Goal: Task Accomplishment & Management: Manage account settings

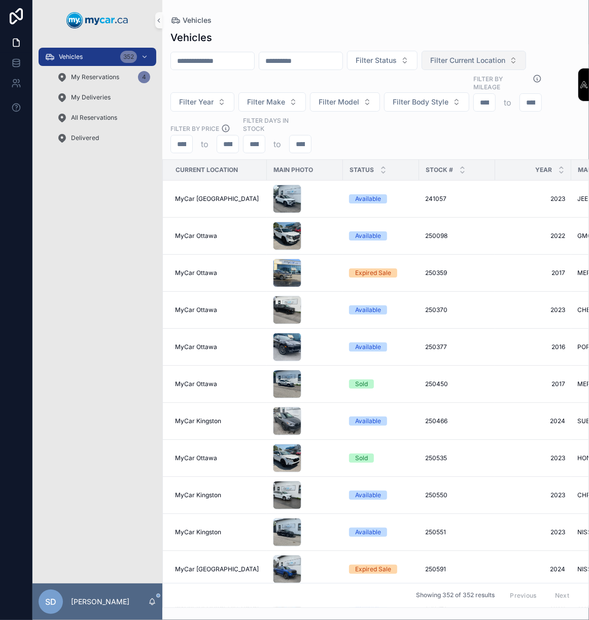
click at [505, 62] on span "Filter Current Location" at bounding box center [467, 60] width 75 height 10
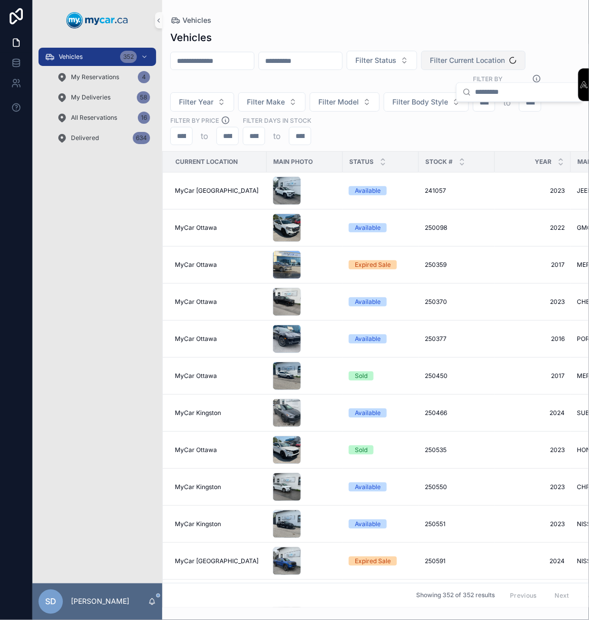
click at [213, 97] on span "Filter Year" at bounding box center [196, 102] width 34 height 10
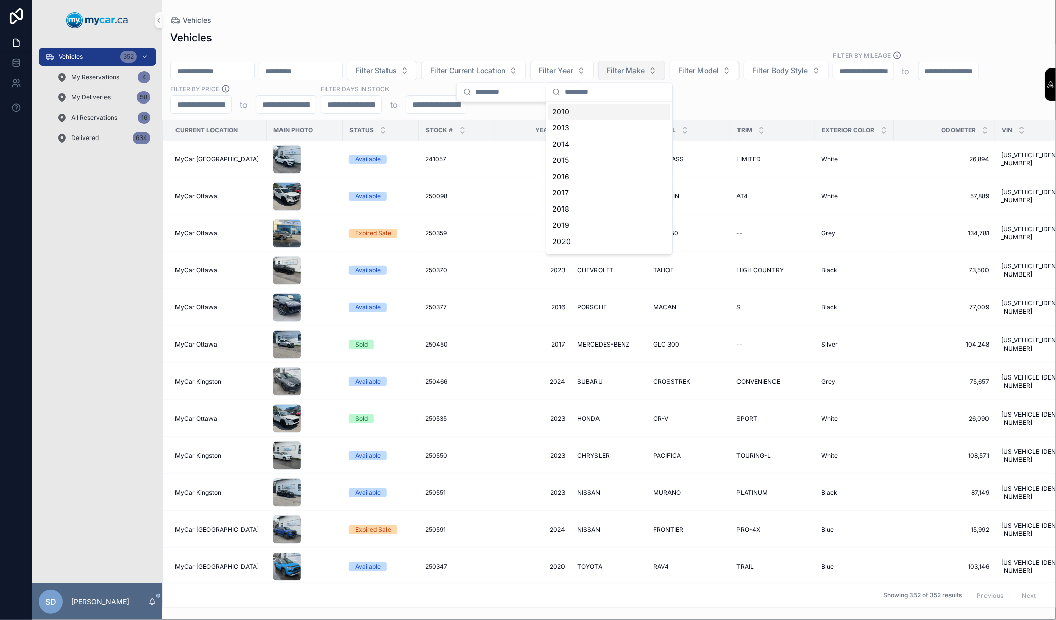
click at [588, 71] on span "Filter Make" at bounding box center [625, 70] width 38 height 10
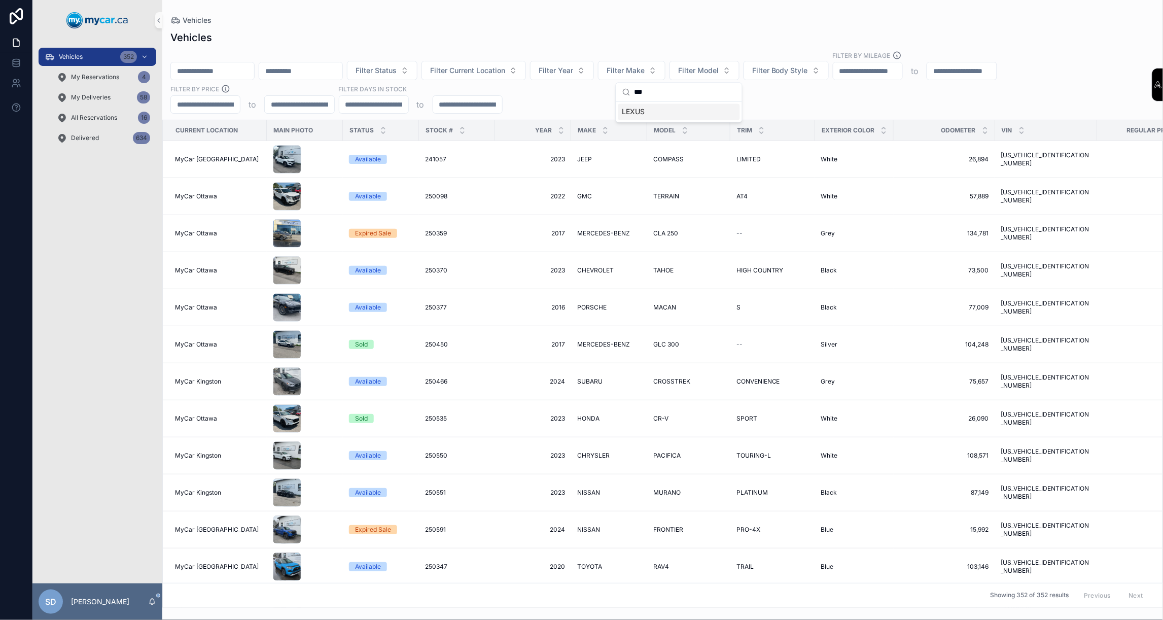
type input "***"
click at [588, 112] on span "LEXUS" at bounding box center [633, 112] width 23 height 10
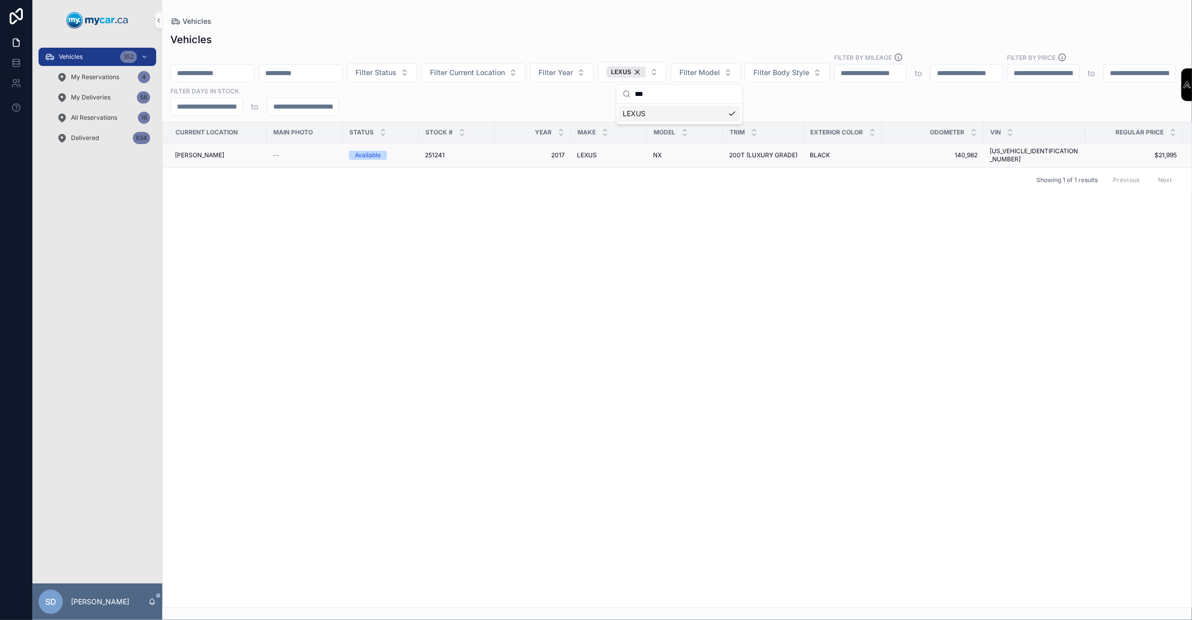
click at [372, 154] on div "Available" at bounding box center [368, 155] width 26 height 9
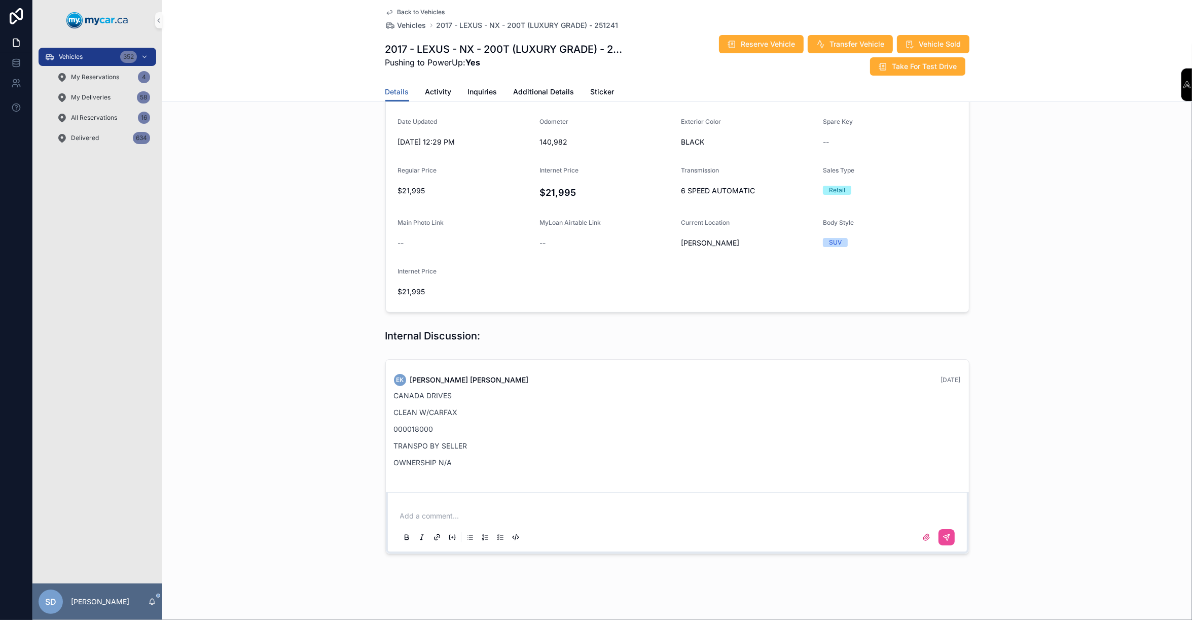
scroll to position [190, 0]
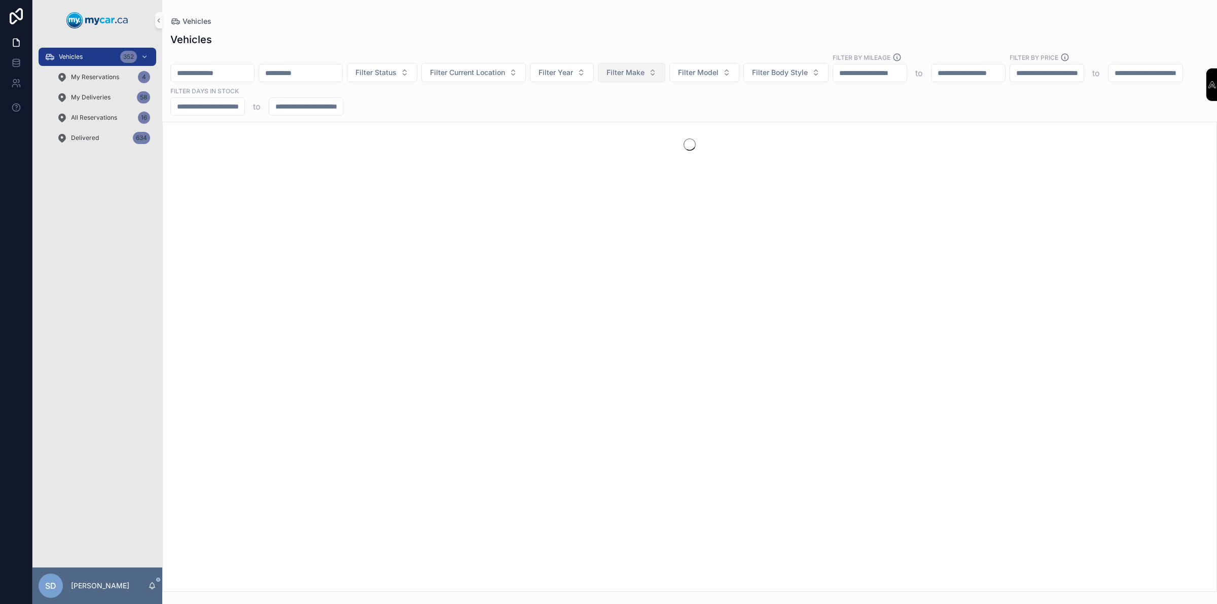
click at [644, 70] on span "Filter Make" at bounding box center [625, 72] width 38 height 10
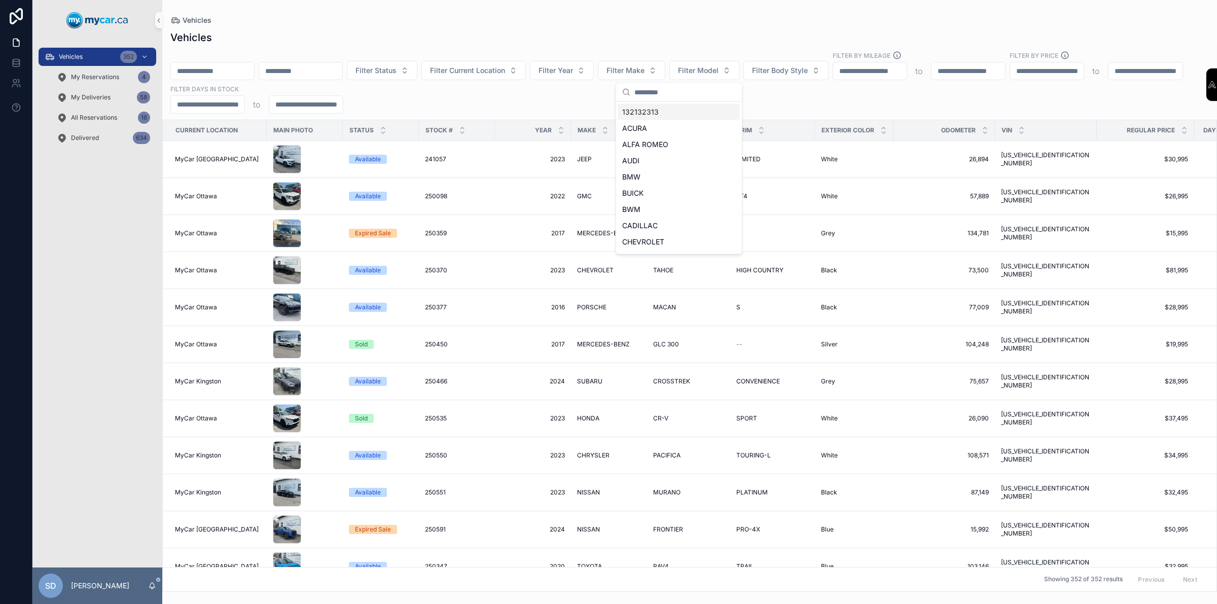
click at [254, 69] on input "scrollable content" at bounding box center [212, 71] width 83 height 14
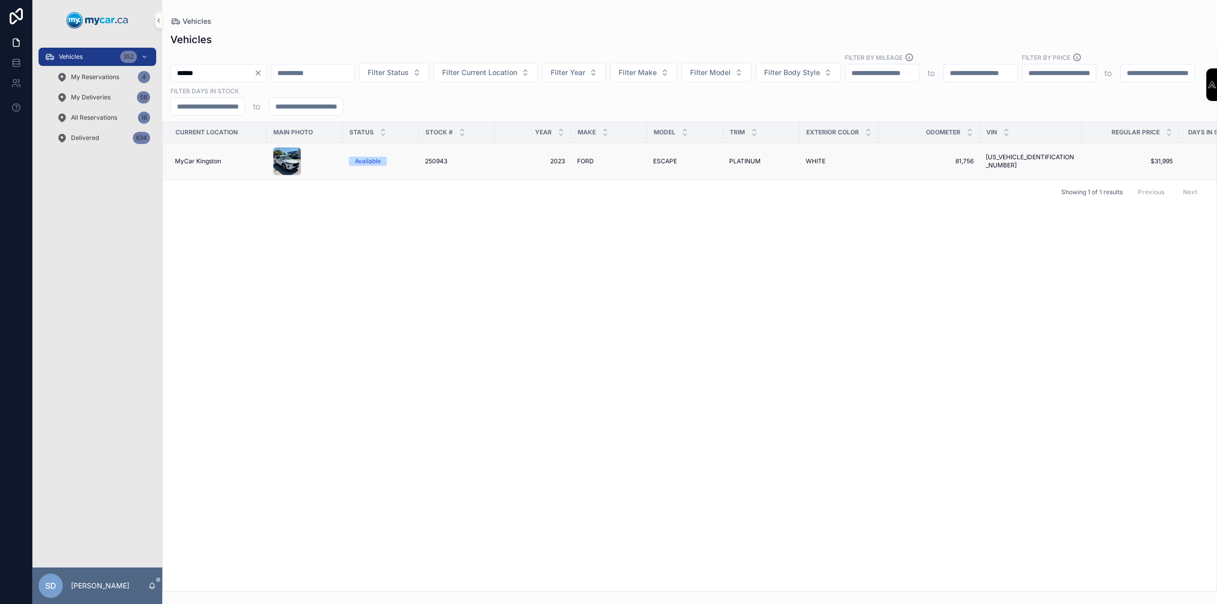
type input "******"
click at [378, 163] on div "Available" at bounding box center [368, 161] width 26 height 9
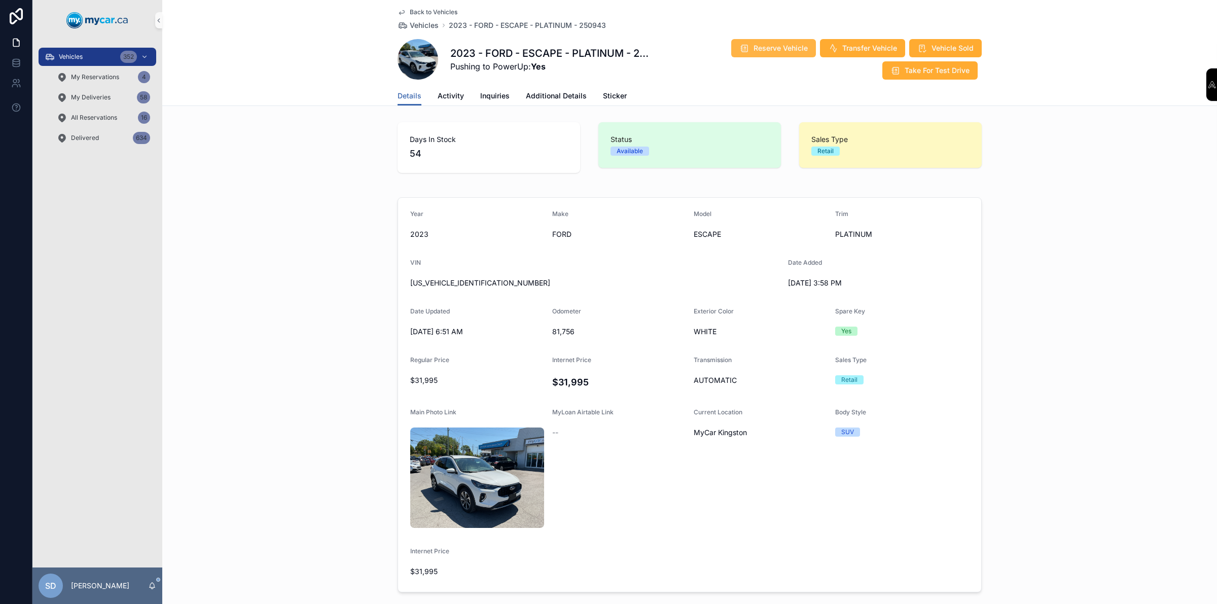
click at [784, 52] on span "Reserve Vehicle" at bounding box center [780, 48] width 54 height 10
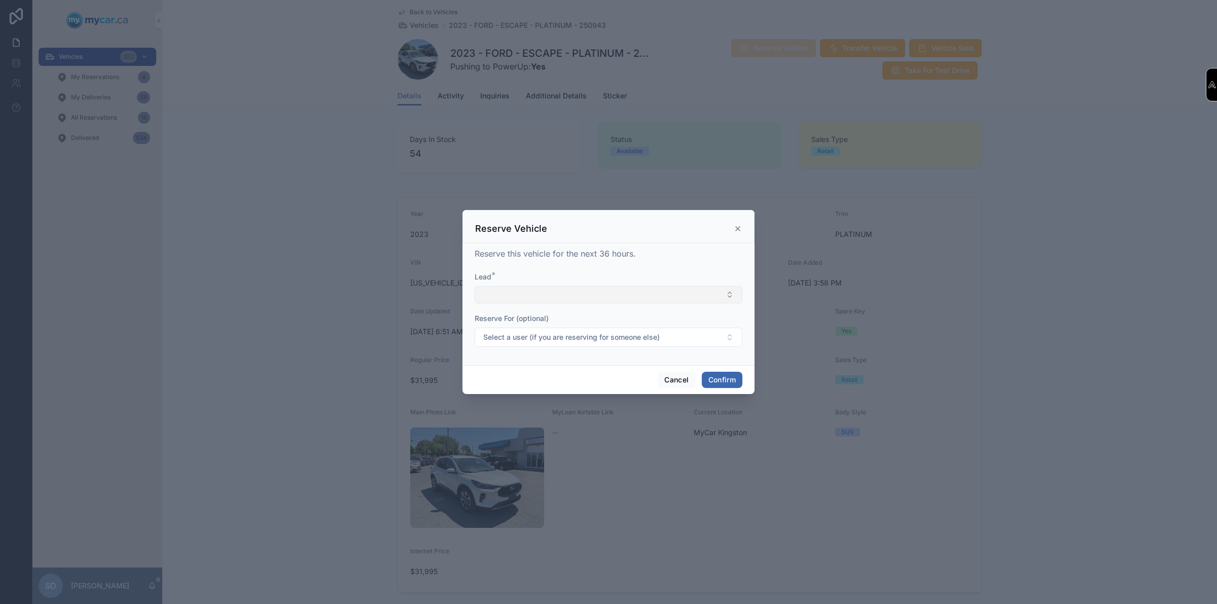
click at [571, 297] on button "Select Button" at bounding box center [609, 294] width 268 height 17
type input "**********"
click at [496, 336] on span "New" at bounding box center [498, 334] width 15 height 10
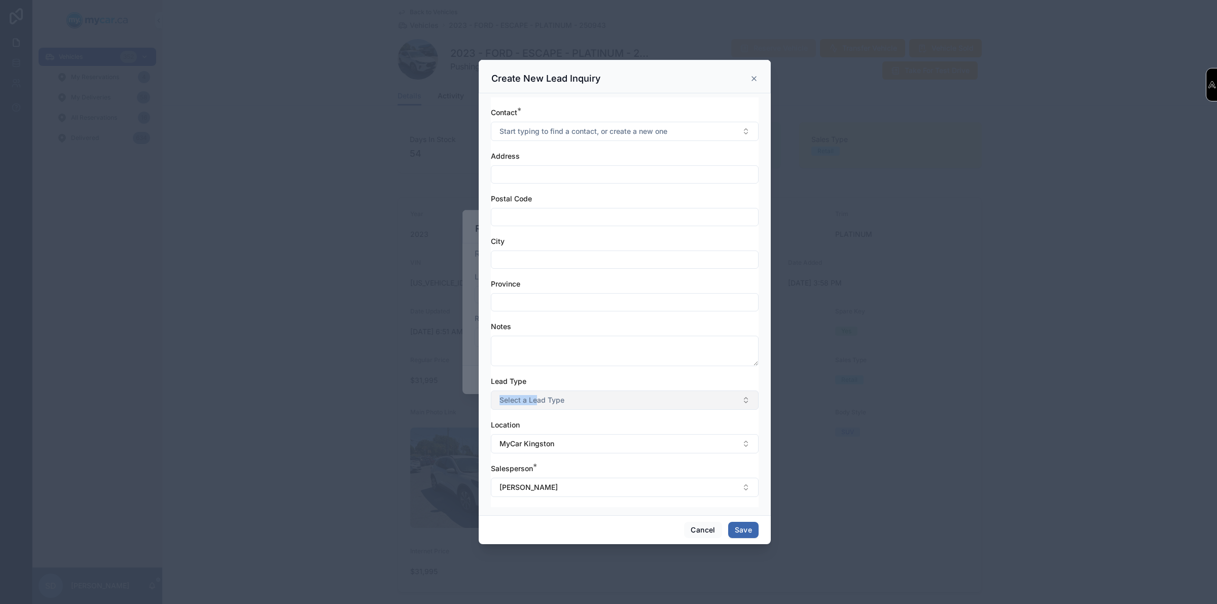
click at [537, 388] on div "Lead Type Select a Lead Type" at bounding box center [625, 392] width 268 height 33
click at [537, 392] on button "Select a Lead Type" at bounding box center [625, 399] width 268 height 19
click at [515, 454] on div "Trade In" at bounding box center [514, 456] width 23 height 9
click at [733, 530] on button "Save" at bounding box center [743, 530] width 30 height 16
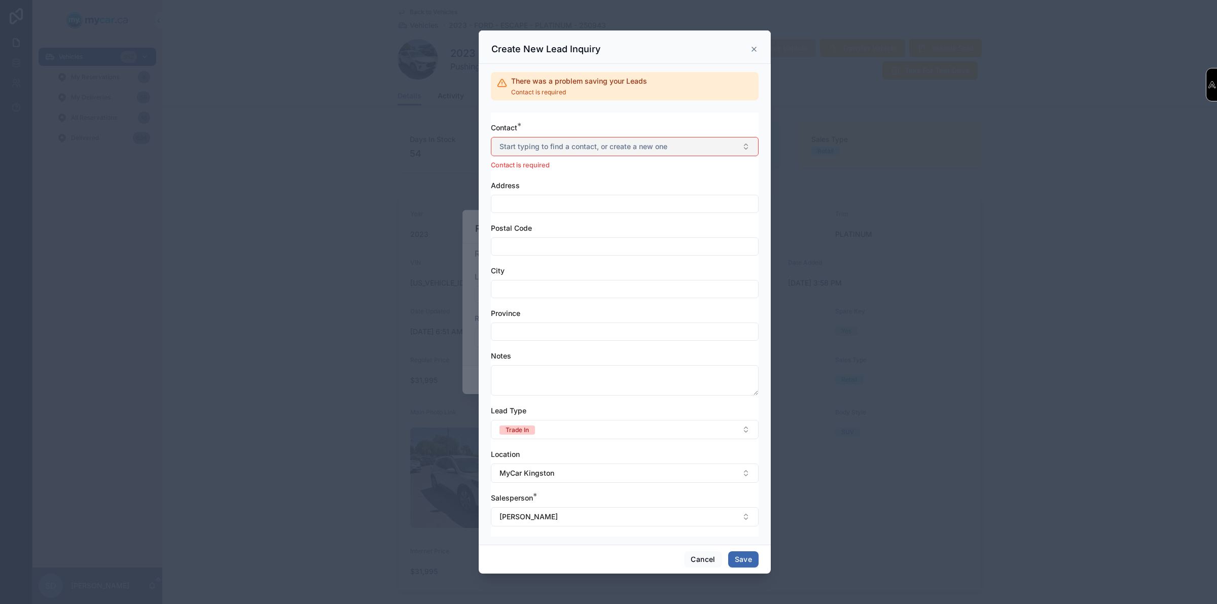
click at [562, 151] on span "Start typing to find a contact, or create a new one" at bounding box center [583, 146] width 168 height 10
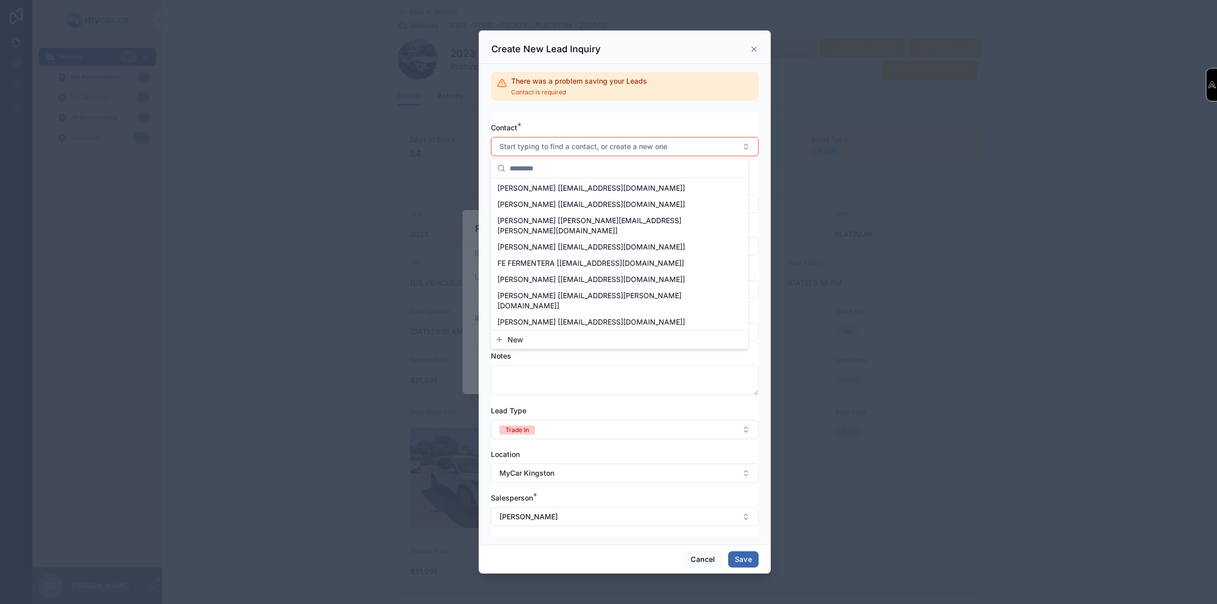
click at [513, 337] on span "New" at bounding box center [514, 340] width 15 height 10
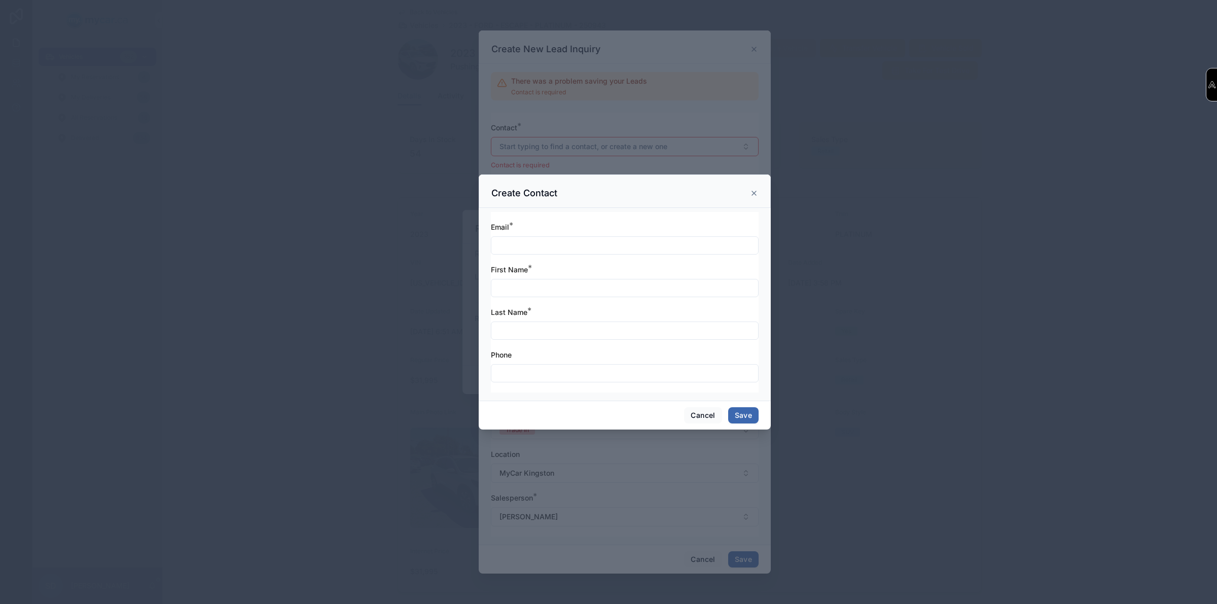
click at [534, 251] on input "text" at bounding box center [624, 245] width 267 height 14
type input "**********"
click at [536, 289] on input "text" at bounding box center [624, 288] width 267 height 14
type input "*"
type input "**********"
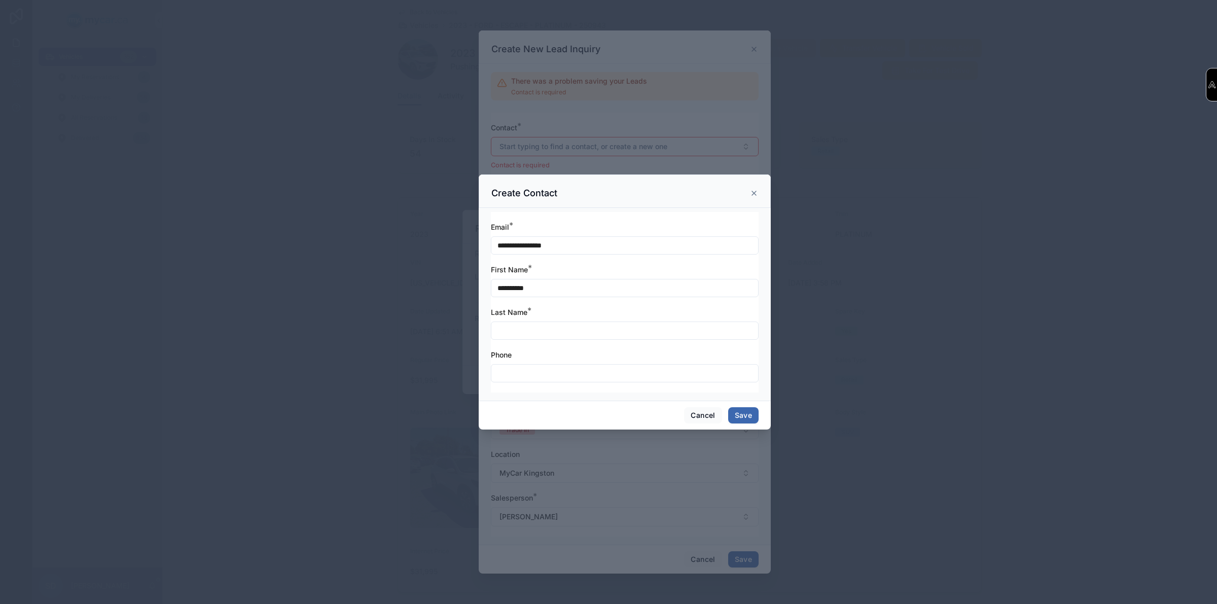
click at [582, 378] on input "text" at bounding box center [624, 373] width 267 height 14
type input "**********"
click at [738, 413] on button "Save" at bounding box center [743, 415] width 30 height 16
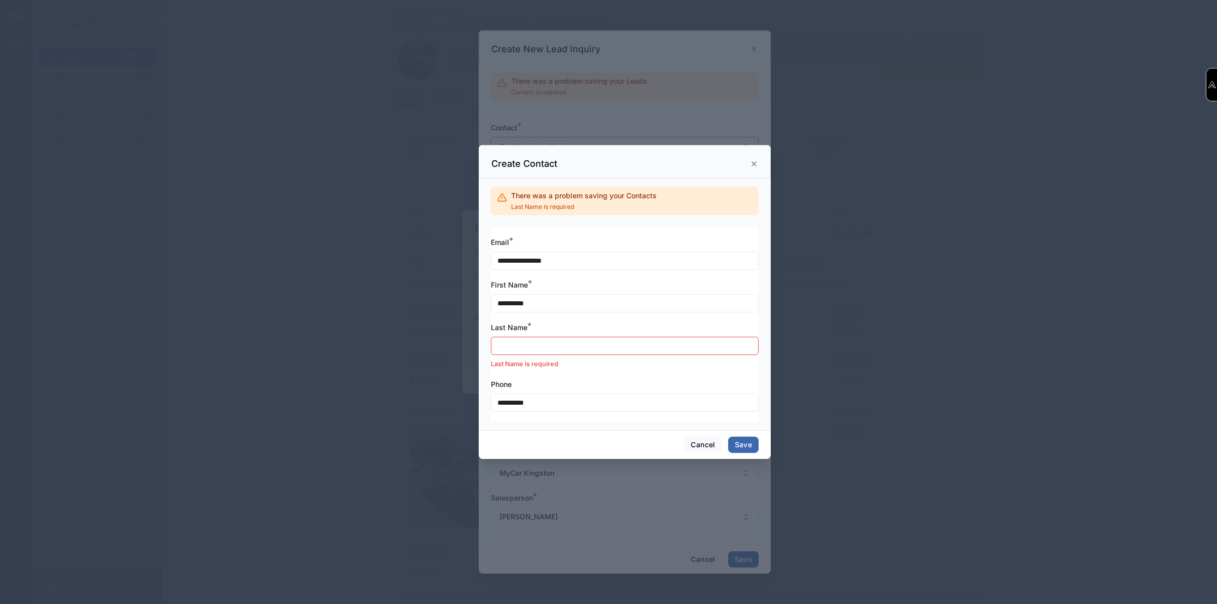
click at [549, 307] on input "**********" at bounding box center [624, 303] width 267 height 14
type input "*****"
click at [521, 345] on input "text" at bounding box center [624, 346] width 267 height 14
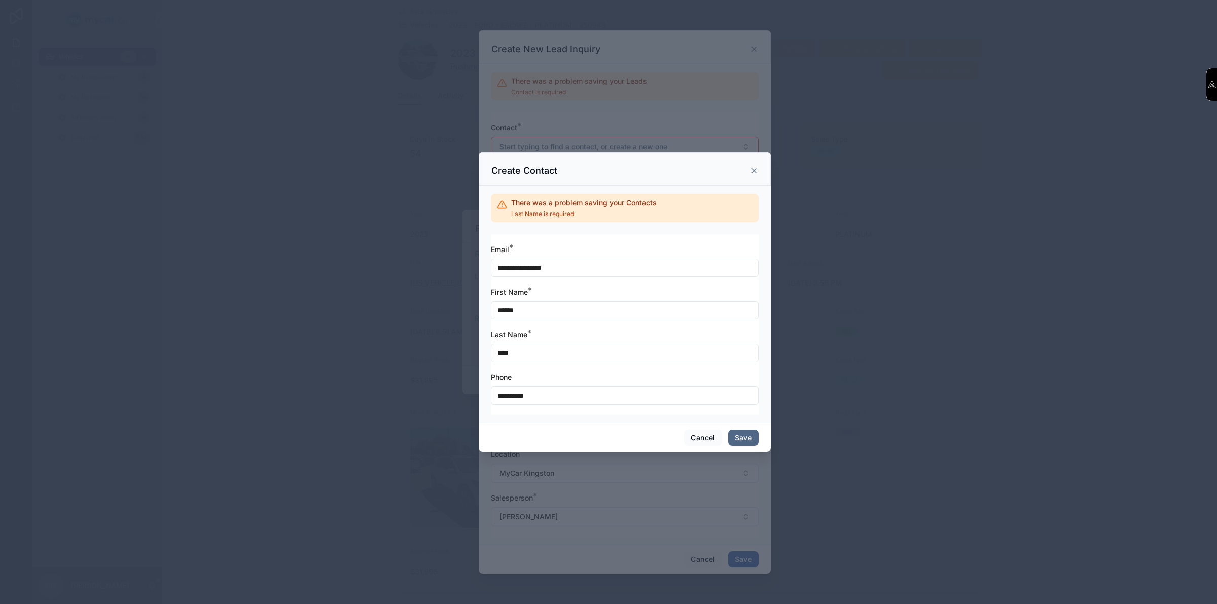
type input "****"
click at [753, 443] on button "Save" at bounding box center [743, 437] width 30 height 16
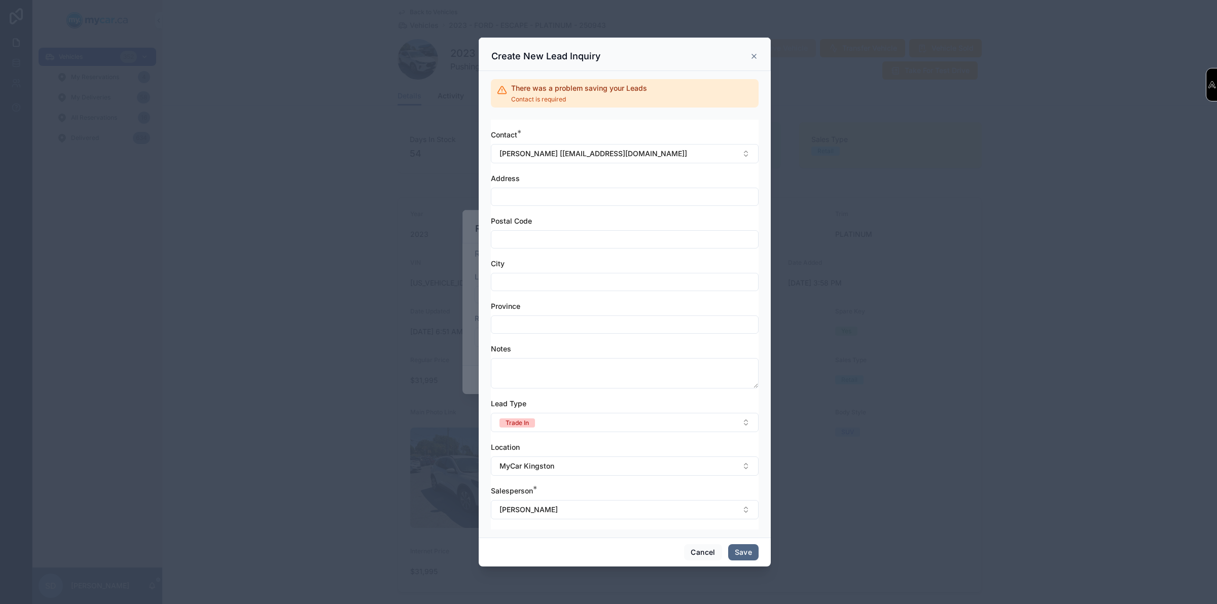
click at [746, 559] on button "Save" at bounding box center [743, 552] width 30 height 16
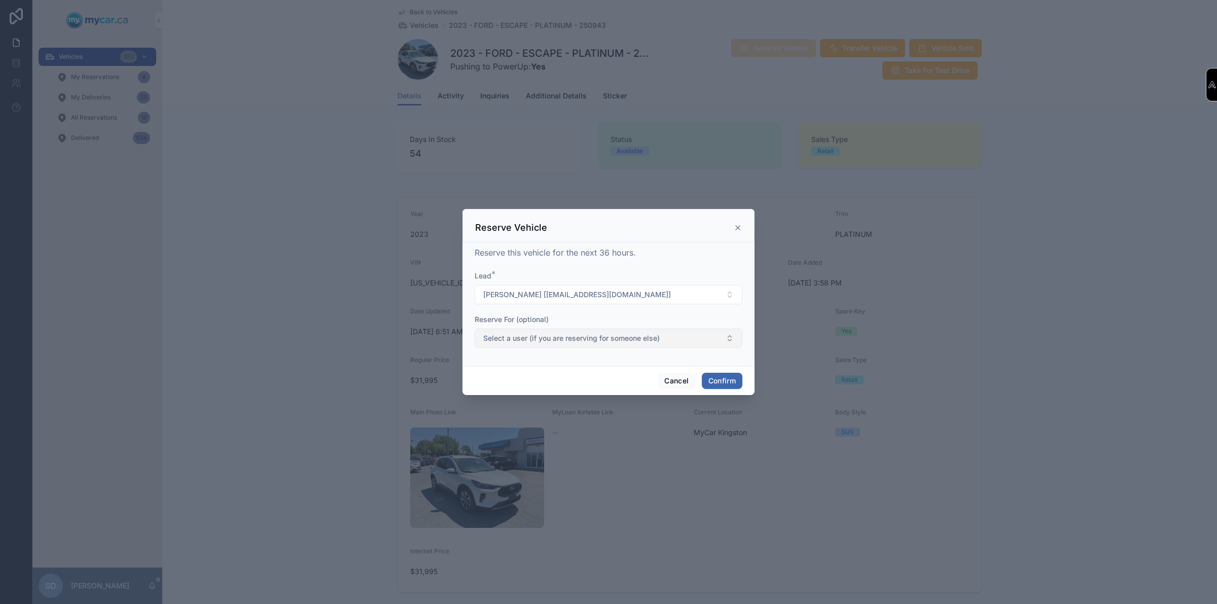
click at [658, 338] on span "Select a user (if you are reserving for someone else)" at bounding box center [571, 338] width 176 height 10
type input "******"
click at [722, 384] on button "Confirm" at bounding box center [722, 381] width 41 height 16
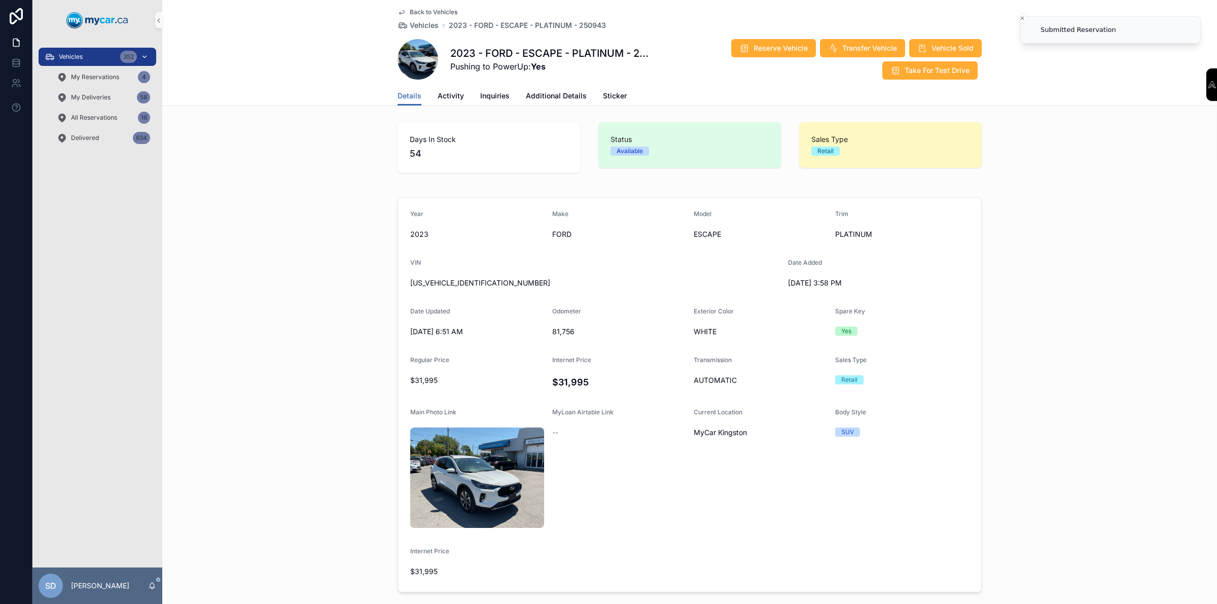
click at [68, 50] on div "Vehicles 352" at bounding box center [97, 57] width 105 height 16
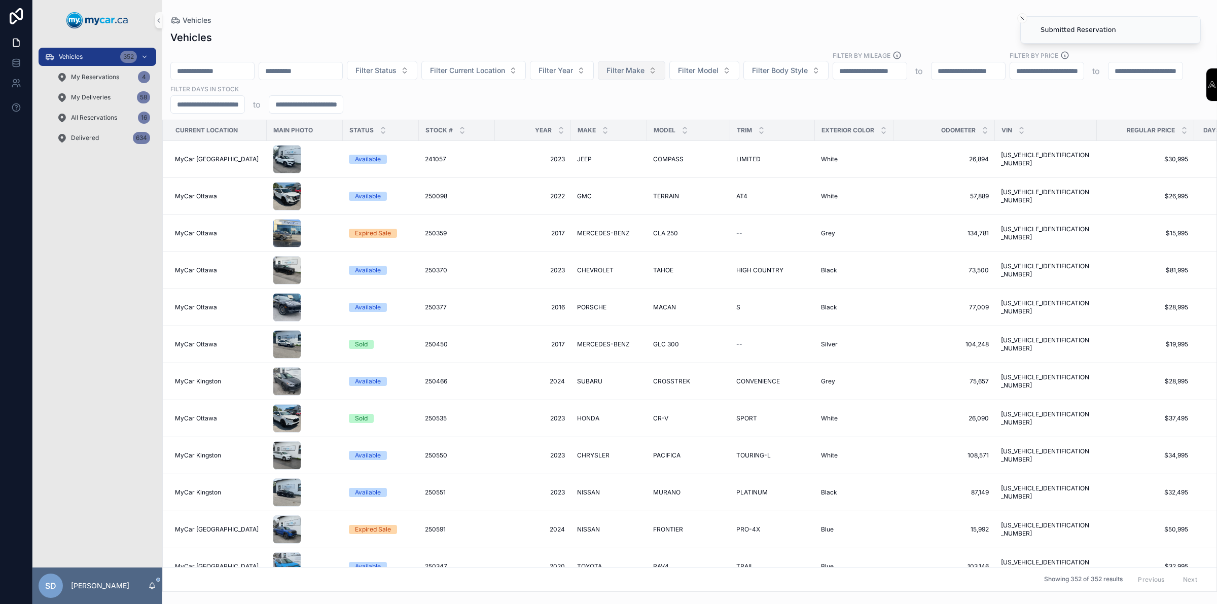
click at [644, 75] on span "Filter Make" at bounding box center [625, 70] width 38 height 10
drag, startPoint x: 648, startPoint y: 179, endPoint x: 660, endPoint y: 171, distance: 14.6
click at [648, 180] on div "FORD" at bounding box center [679, 180] width 122 height 16
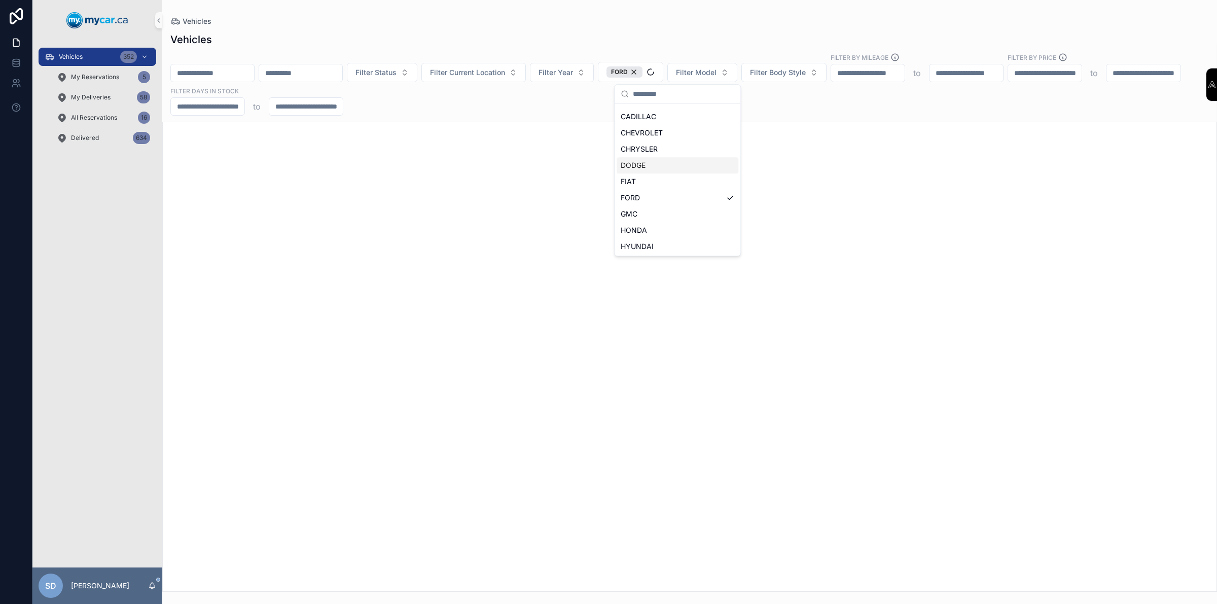
scroll to position [143, 0]
click at [737, 68] on button "Filter Model" at bounding box center [702, 72] width 70 height 19
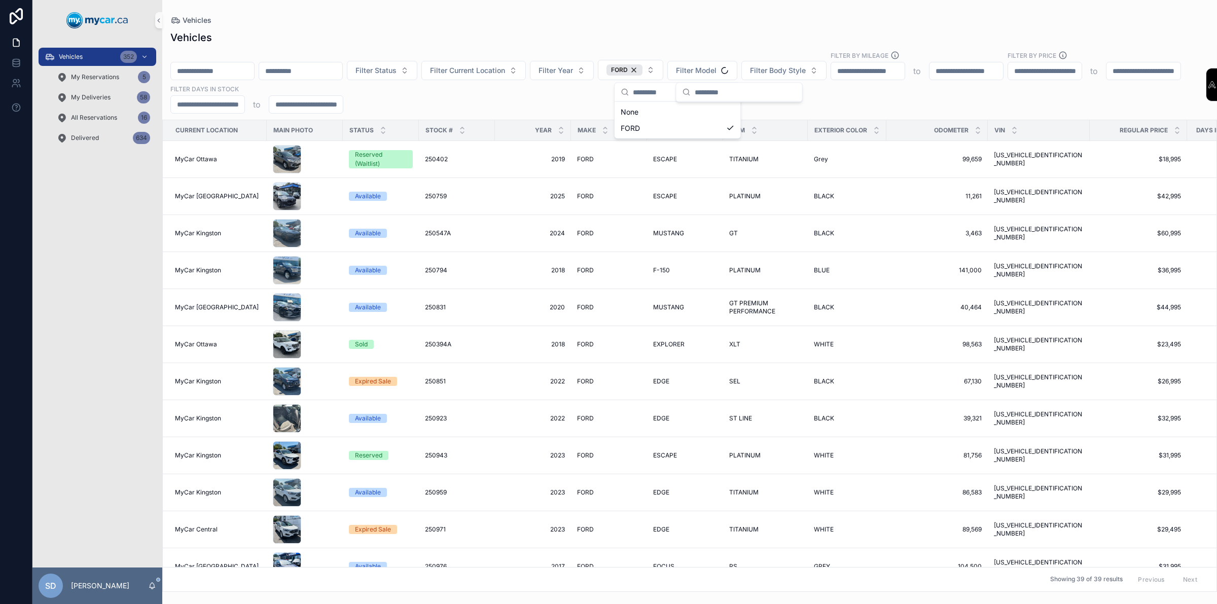
scroll to position [0, 0]
type input "*****"
click at [732, 117] on div "EXPLORER" at bounding box center [750, 112] width 122 height 16
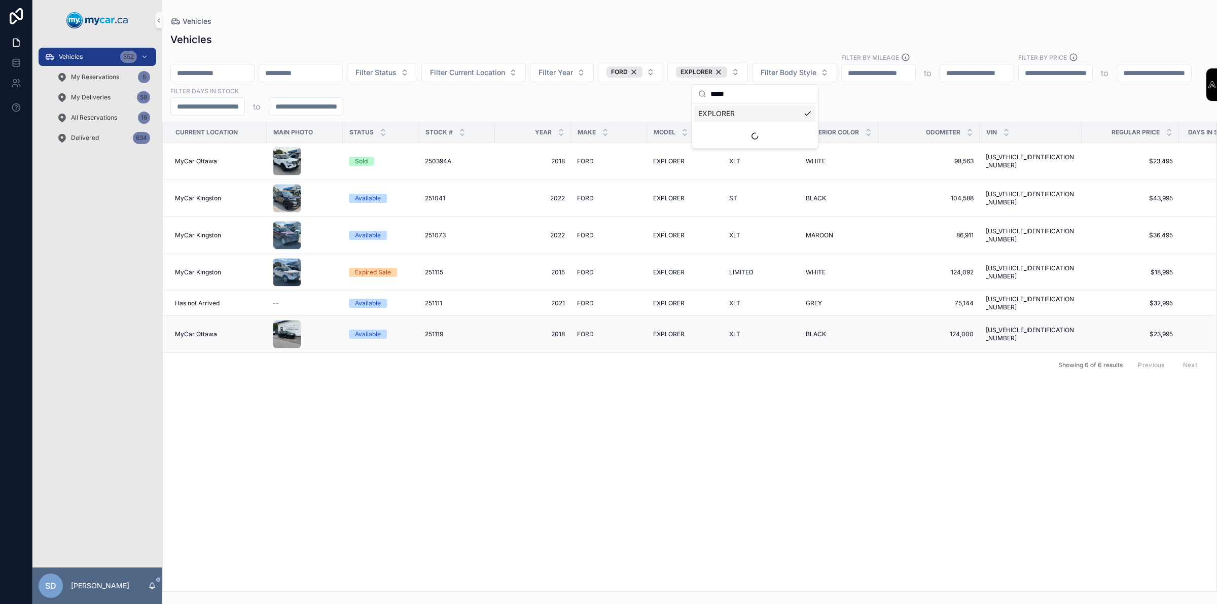
click at [376, 330] on div "Available" at bounding box center [368, 334] width 26 height 9
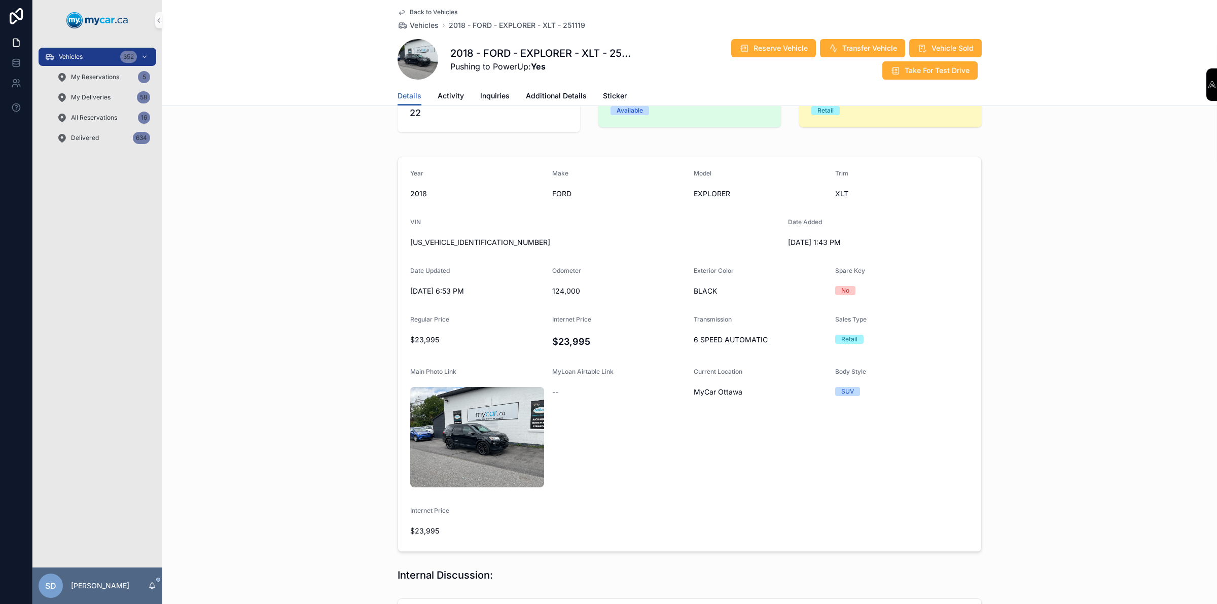
scroll to position [63, 0]
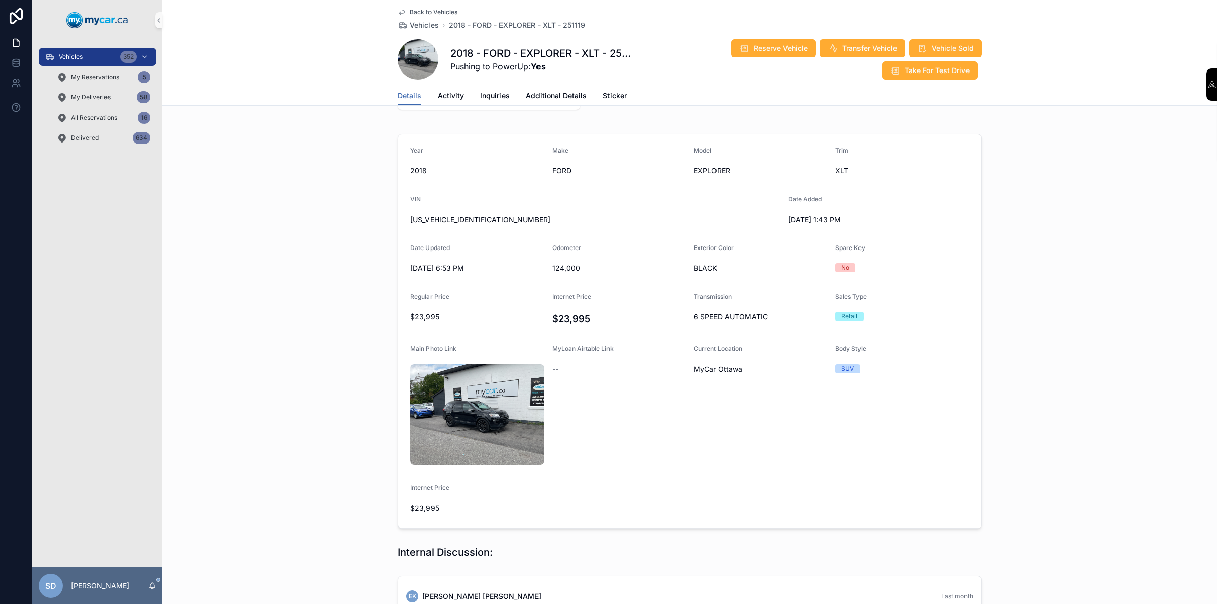
click at [452, 213] on div "1FM5K8D81JGC20072" at bounding box center [595, 219] width 370 height 16
click at [452, 219] on span "1FM5K8D81JGC20072" at bounding box center [595, 219] width 370 height 10
copy span "1FM5K8D81JGC20072"
click at [101, 56] on div "Vehicles 352" at bounding box center [97, 57] width 105 height 16
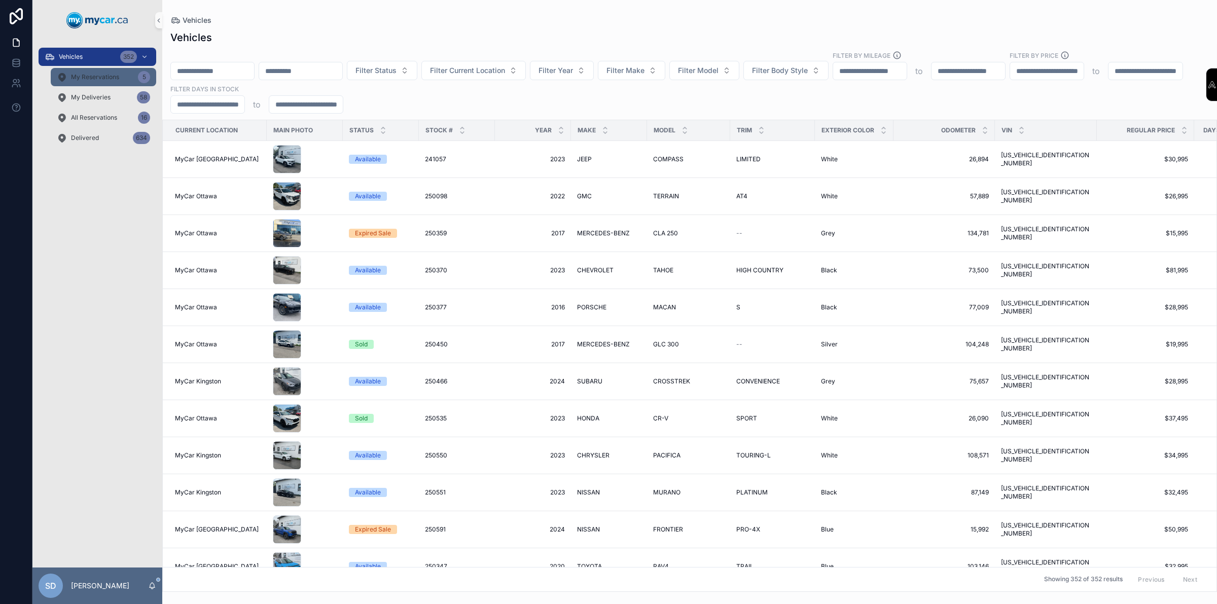
click at [110, 82] on div "My Reservations 5" at bounding box center [103, 77] width 93 height 16
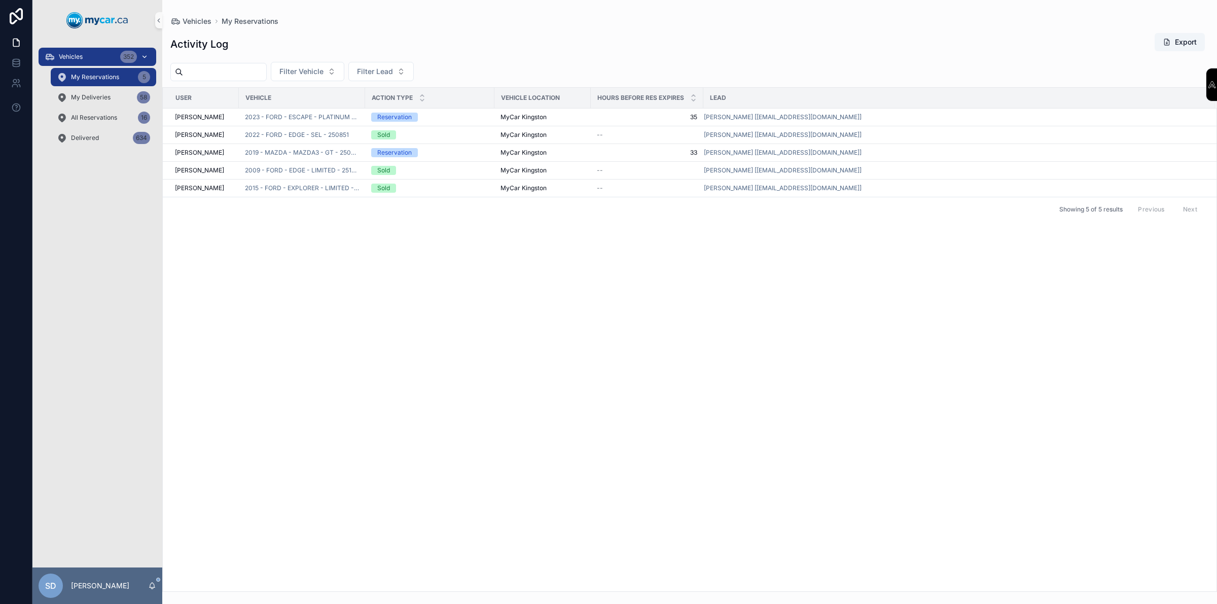
click at [108, 62] on div "Vehicles 352" at bounding box center [97, 57] width 105 height 16
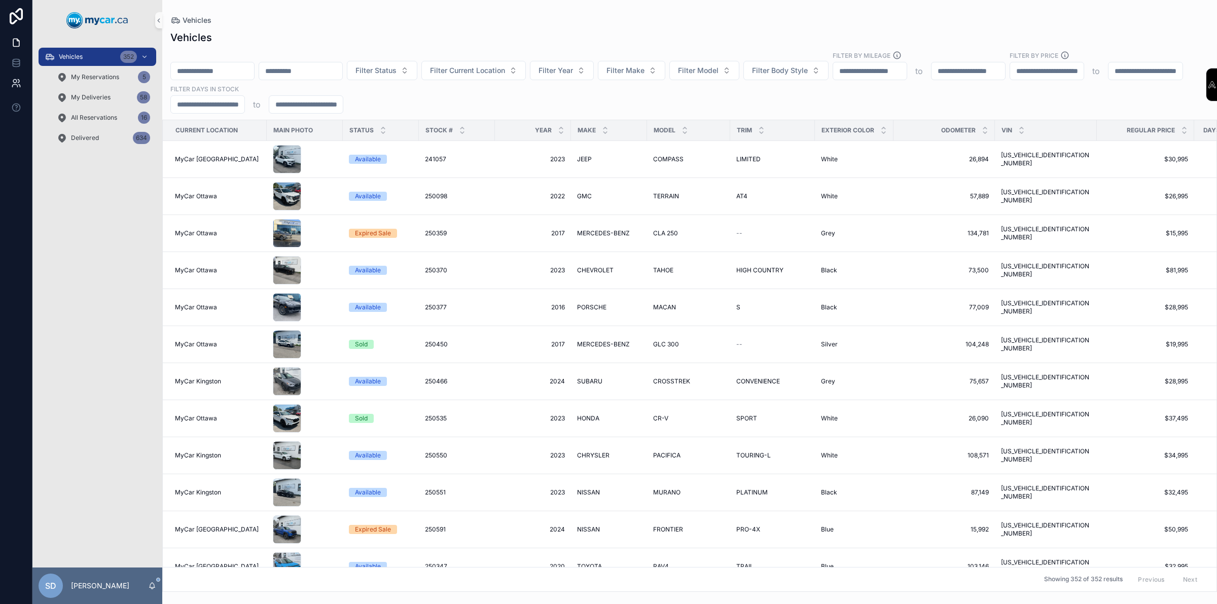
click at [10, 79] on link at bounding box center [16, 83] width 32 height 20
click at [644, 72] on span "Filter Make" at bounding box center [625, 70] width 38 height 10
type input "****"
click at [106, 79] on span "My Reservations" at bounding box center [95, 77] width 48 height 8
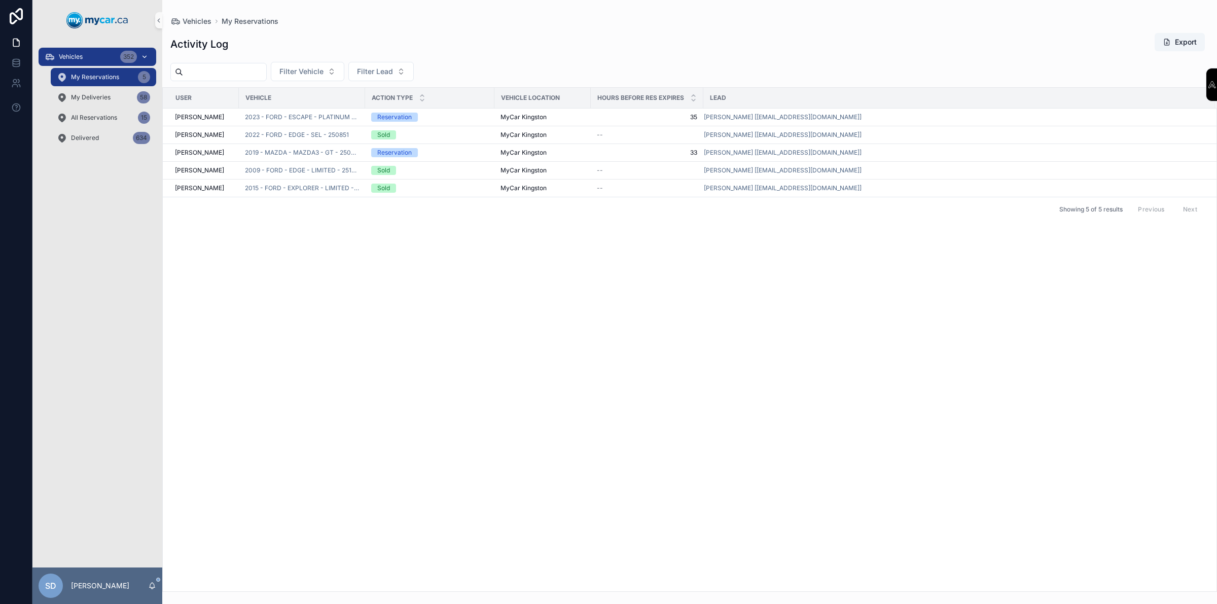
click at [99, 49] on div "Vehicles 352" at bounding box center [97, 57] width 105 height 16
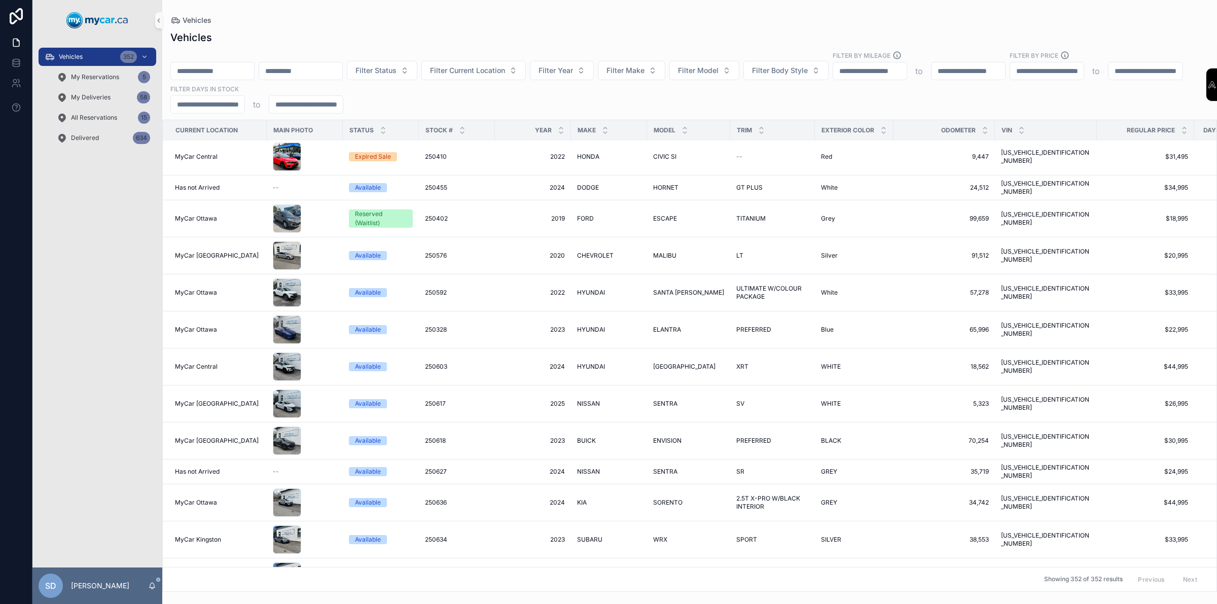
scroll to position [505, 0]
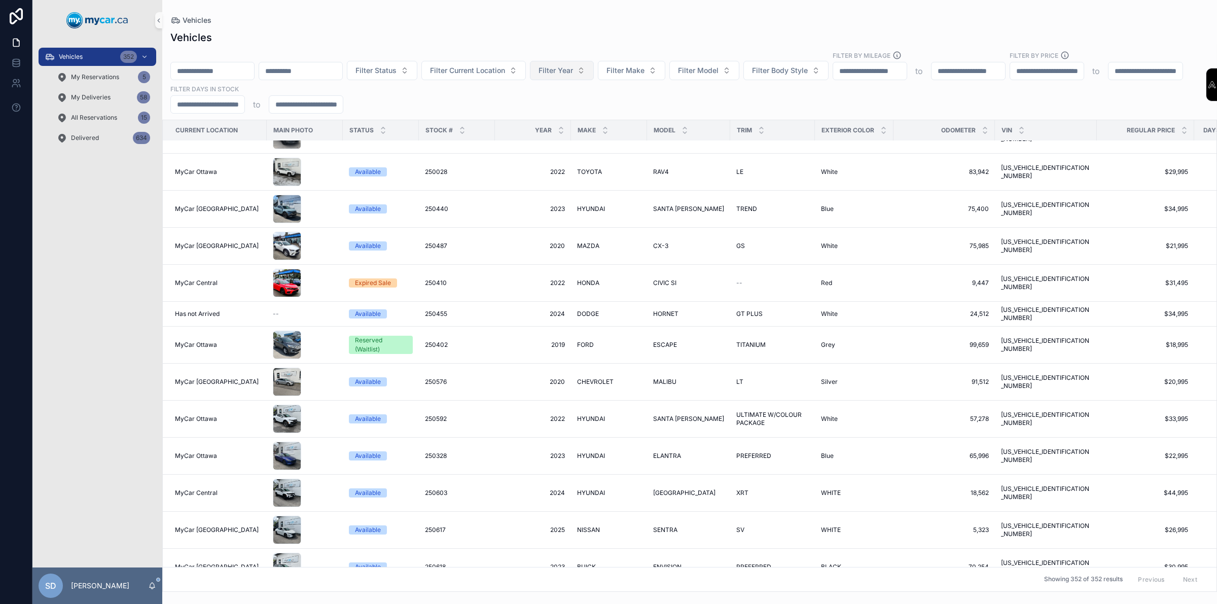
click at [594, 77] on button "Filter Year" at bounding box center [562, 70] width 64 height 19
click at [569, 210] on div "2018" at bounding box center [609, 209] width 122 height 16
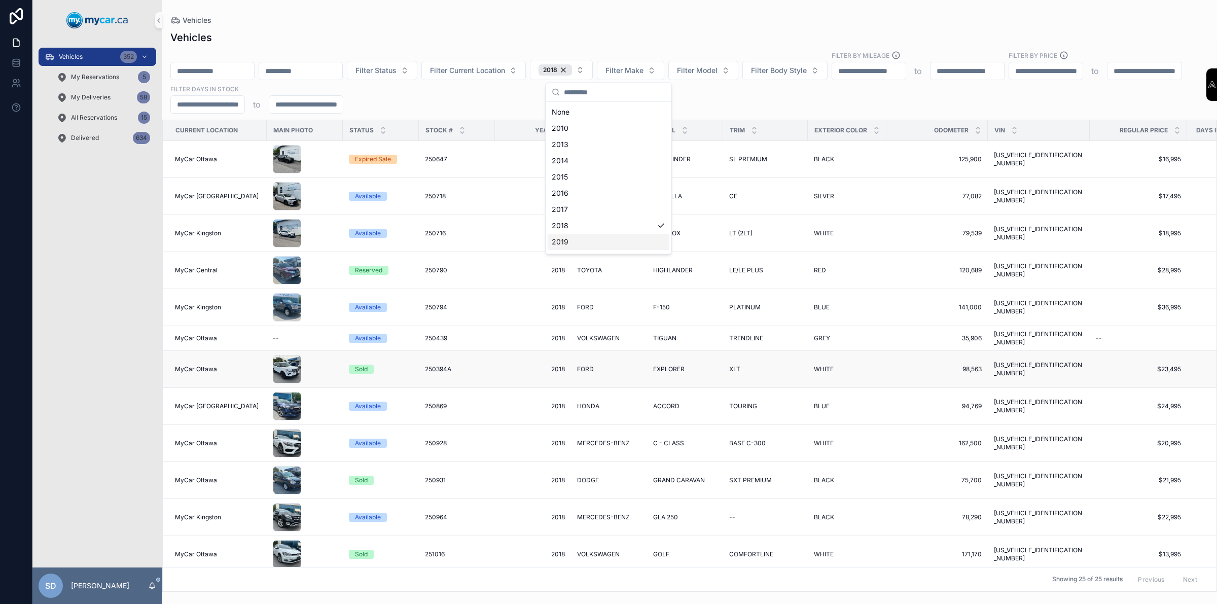
click at [530, 358] on td "2018 2018" at bounding box center [533, 369] width 76 height 37
click at [643, 71] on span "Filter Make" at bounding box center [624, 70] width 38 height 10
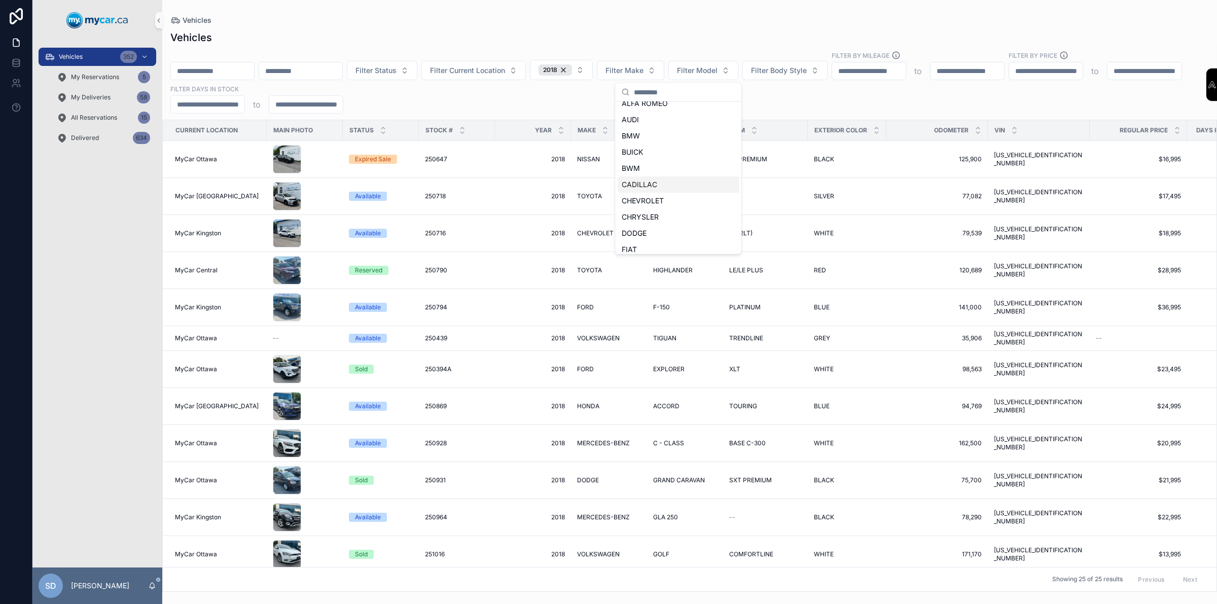
scroll to position [63, 0]
click at [634, 238] on span "FORD" at bounding box center [631, 243] width 19 height 10
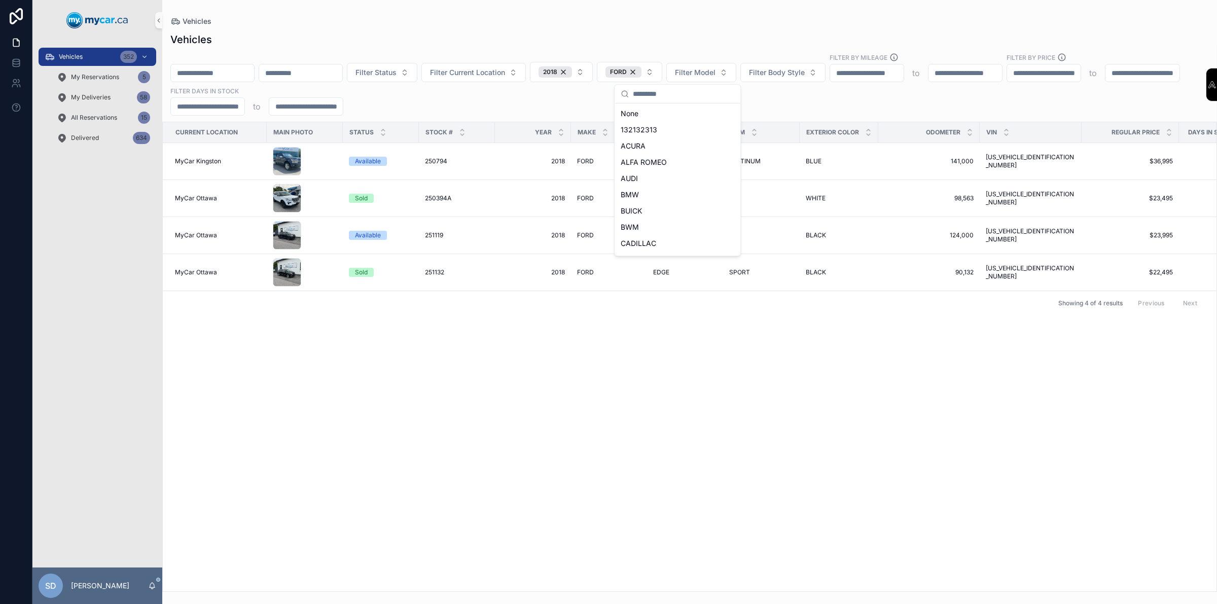
click at [546, 345] on div "Current Location Main Photo Status Stock # Year Make Model Trim Exterior Color …" at bounding box center [690, 356] width 1054 height 469
click at [572, 70] on div "2018" at bounding box center [554, 71] width 33 height 11
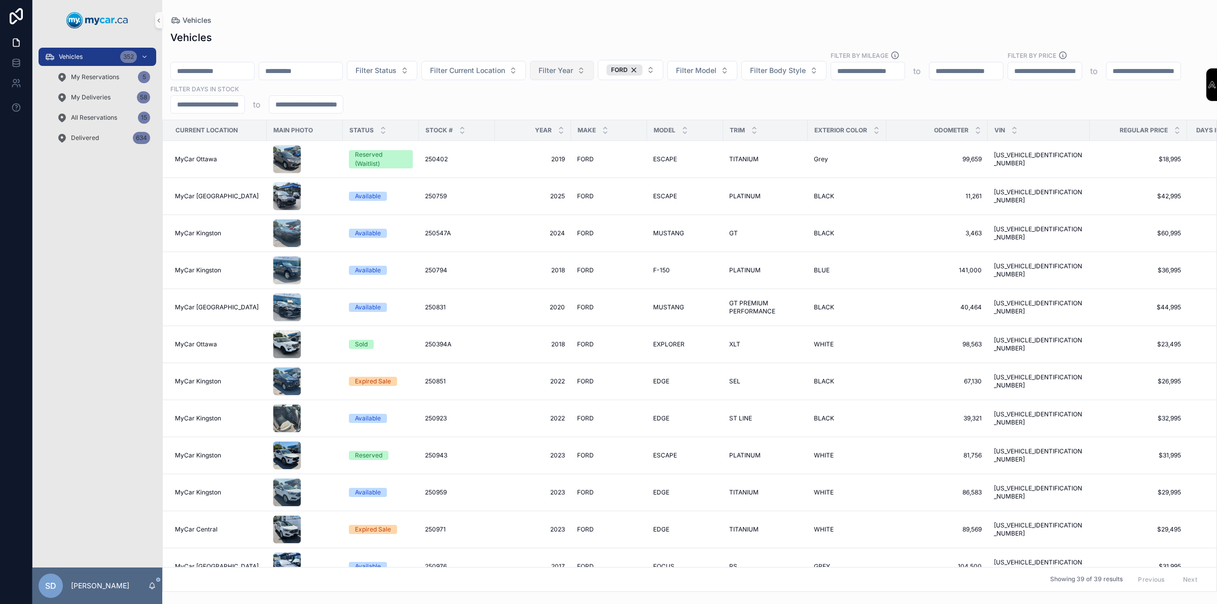
click at [573, 72] on span "Filter Year" at bounding box center [555, 70] width 34 height 10
click at [642, 70] on div "FORD" at bounding box center [624, 69] width 36 height 11
click at [573, 68] on span "Filter Year" at bounding box center [555, 70] width 34 height 10
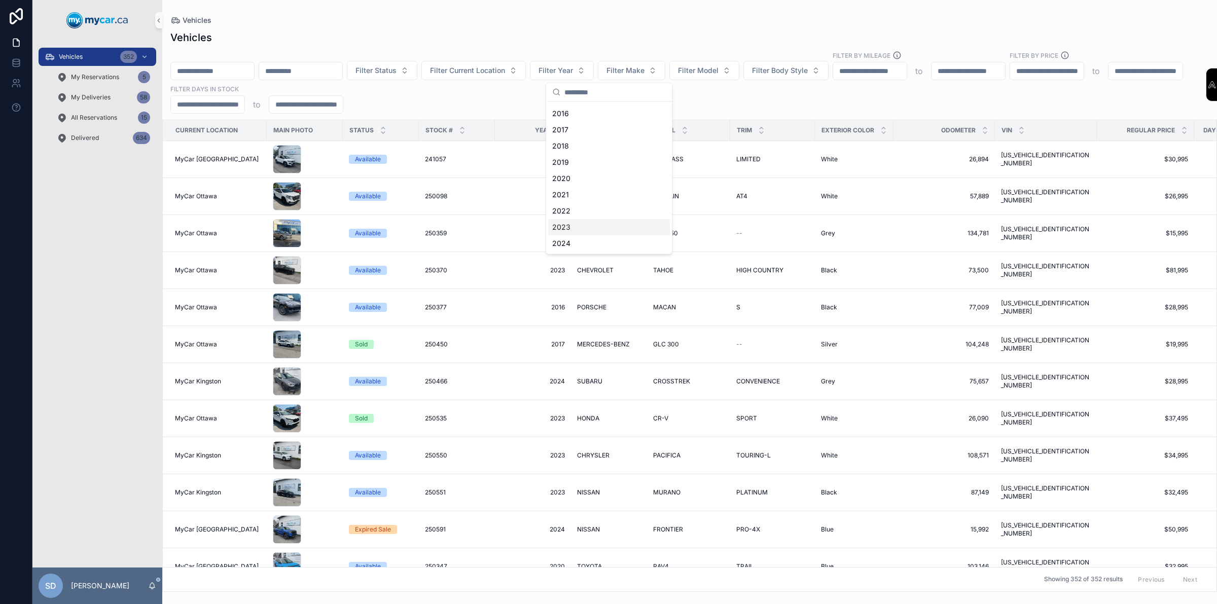
click at [575, 226] on div "2023" at bounding box center [609, 227] width 122 height 16
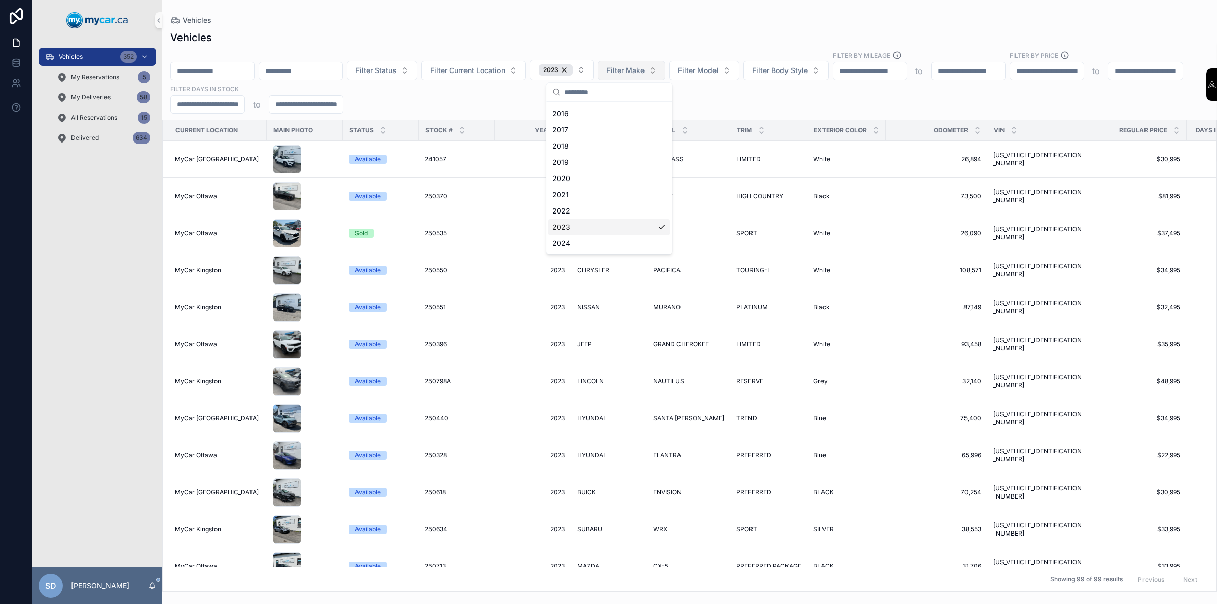
click at [644, 69] on span "Filter Make" at bounding box center [625, 70] width 38 height 10
type input "***"
click at [643, 115] on div "GMC" at bounding box center [680, 112] width 122 height 16
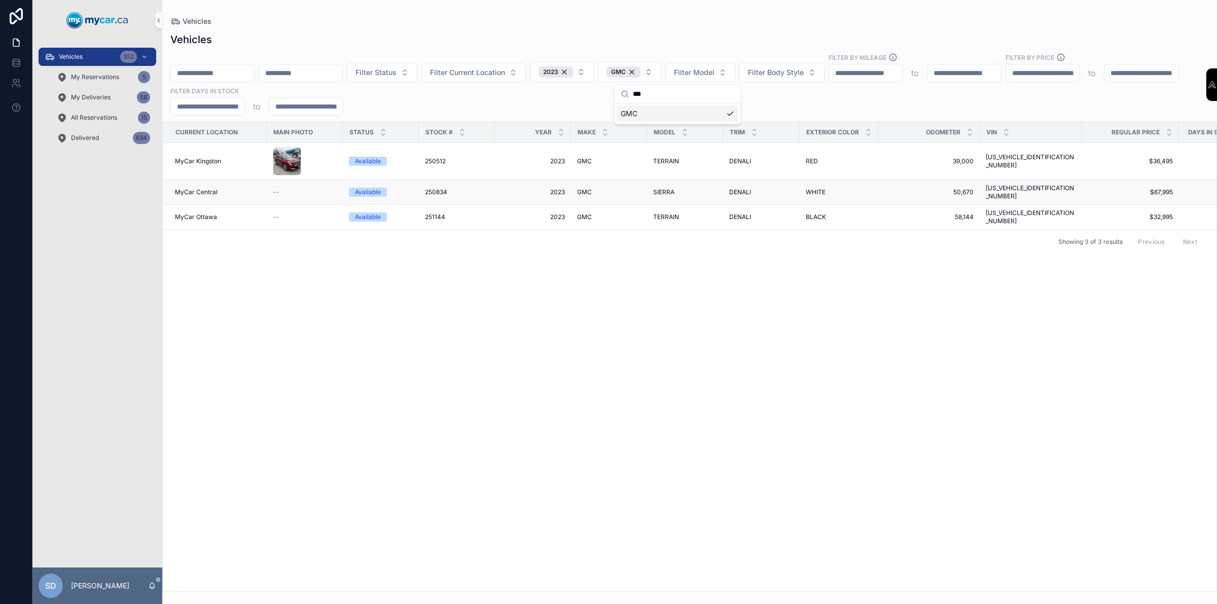
click at [381, 188] on span "Available" at bounding box center [368, 192] width 38 height 9
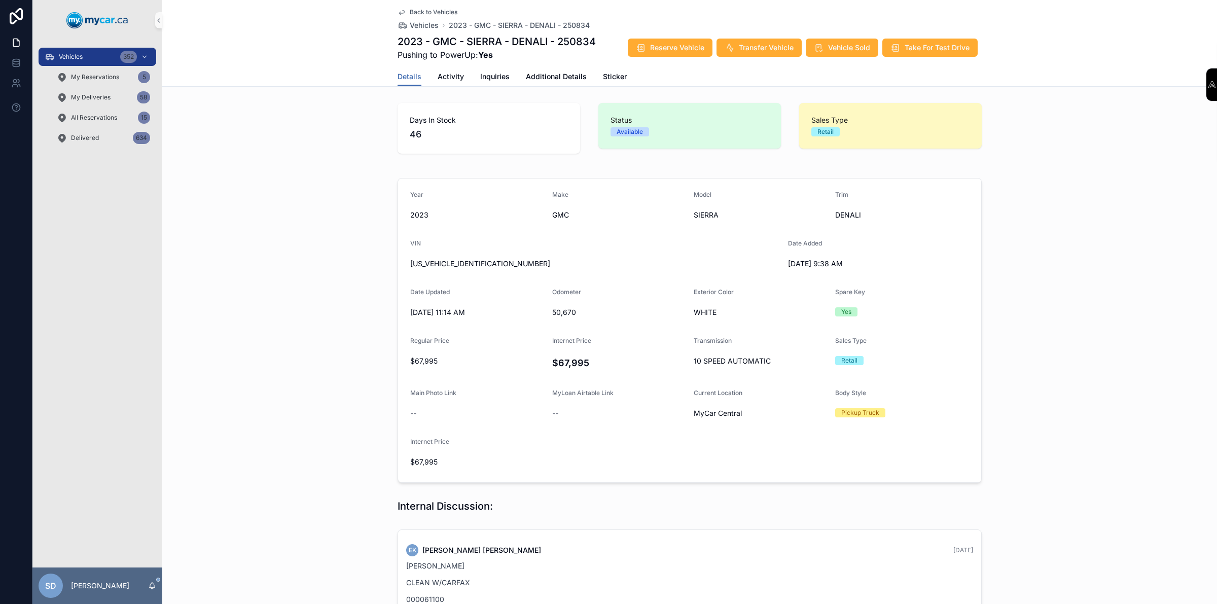
click at [464, 261] on span "3GTUUGEL0PG133204" at bounding box center [595, 264] width 370 height 10
copy span "3GTUUGEL0PG133204"
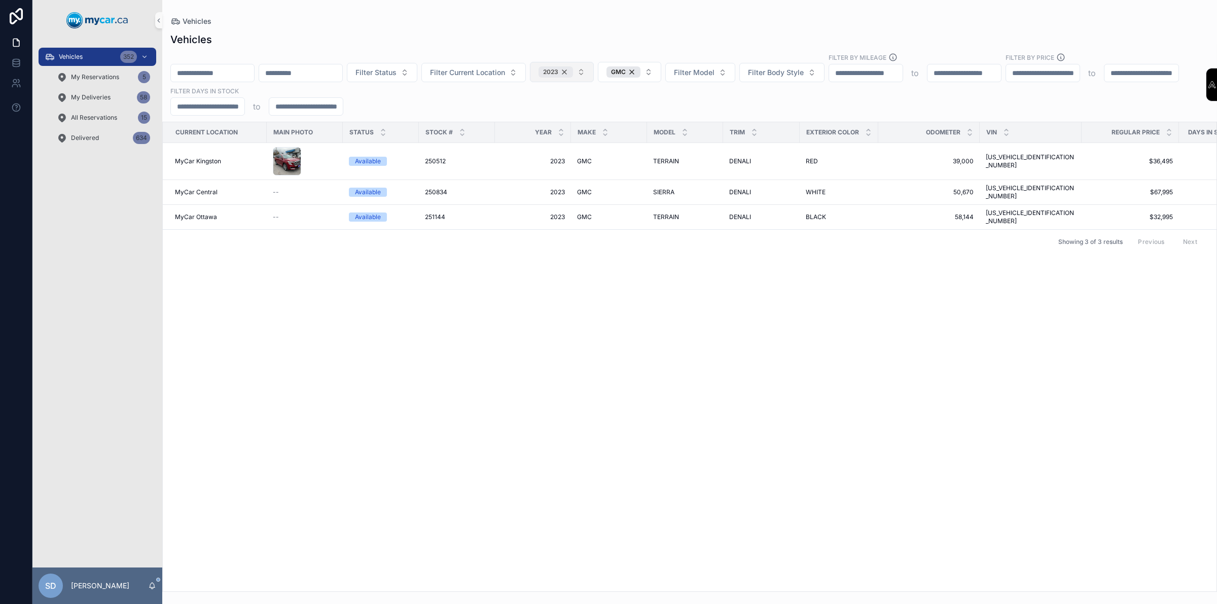
click at [573, 72] on div "2023" at bounding box center [555, 71] width 34 height 11
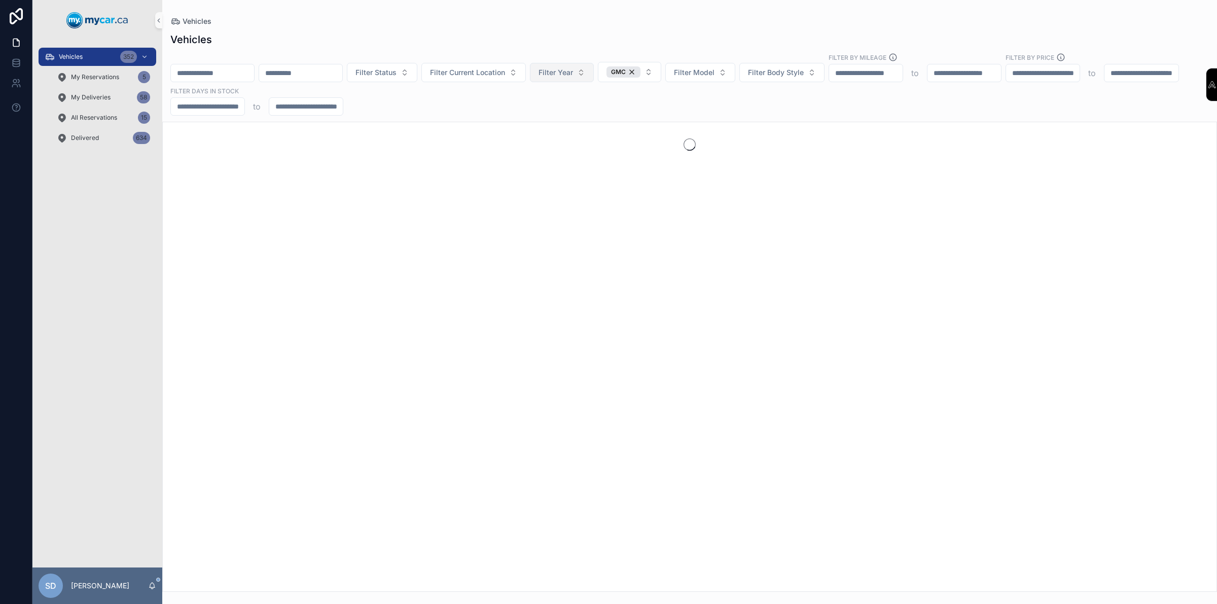
click at [573, 74] on span "Filter Year" at bounding box center [555, 72] width 34 height 10
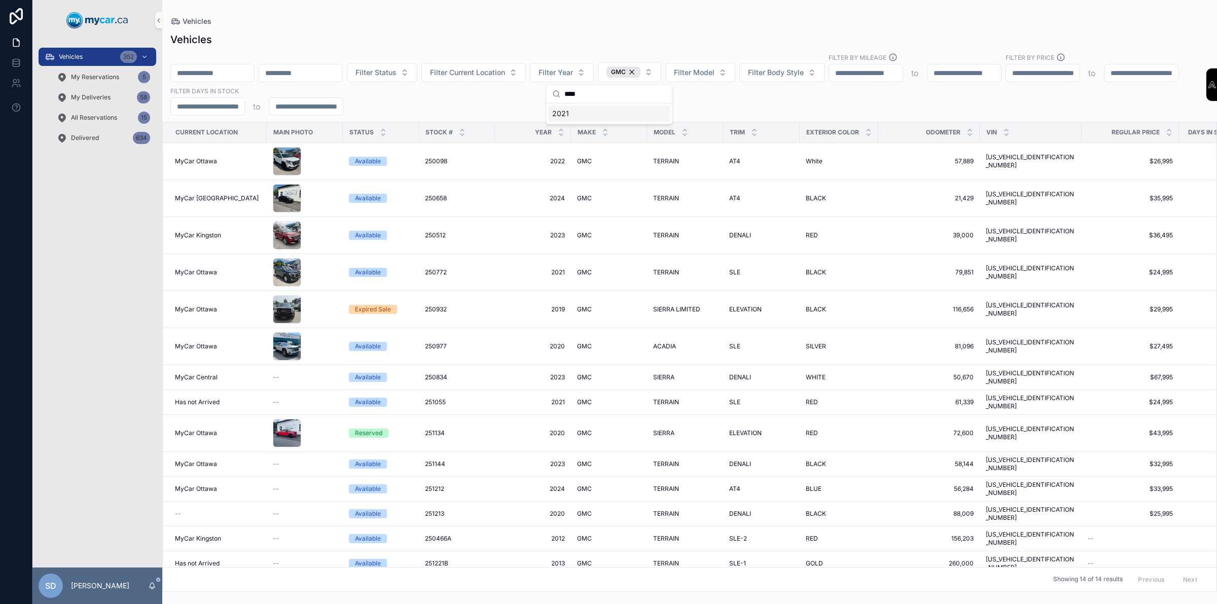
type input "****"
click at [571, 115] on div "2021" at bounding box center [609, 113] width 122 height 16
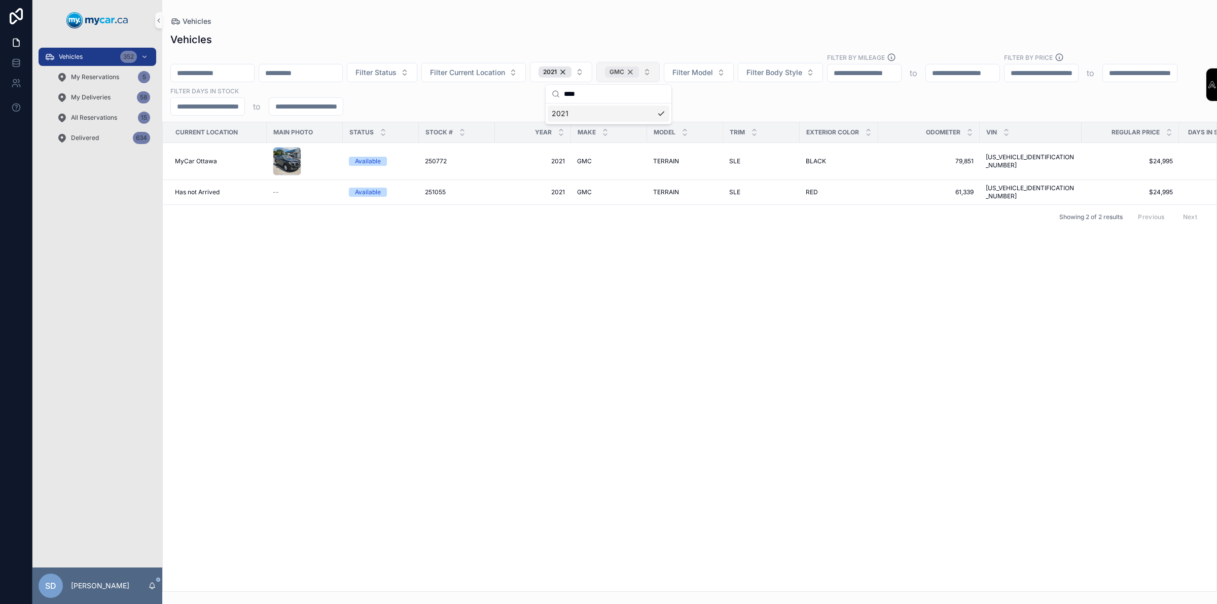
click at [639, 77] on div "GMC" at bounding box center [622, 71] width 34 height 11
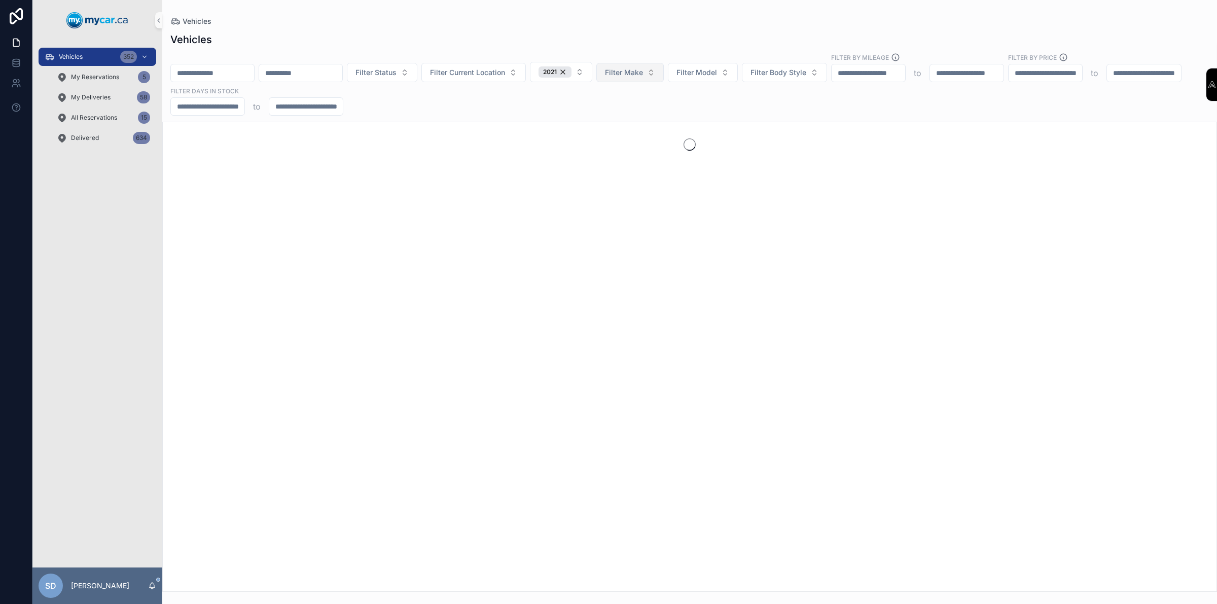
click at [664, 77] on button "Filter Make" at bounding box center [629, 72] width 67 height 19
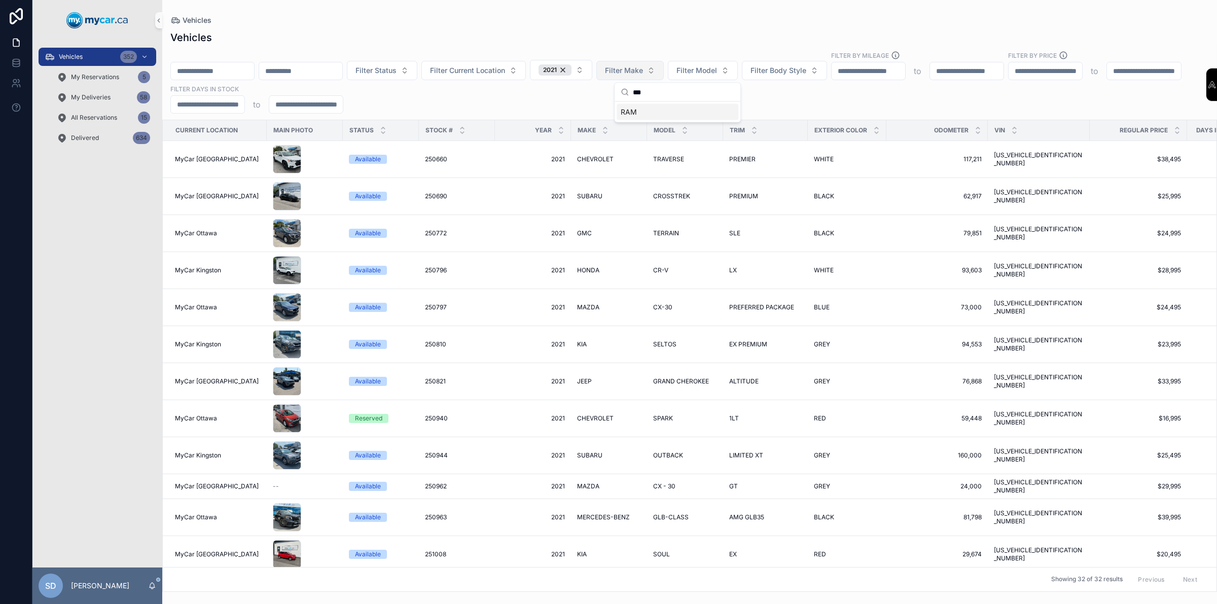
type input "***"
click at [638, 118] on div "RAM" at bounding box center [678, 112] width 122 height 16
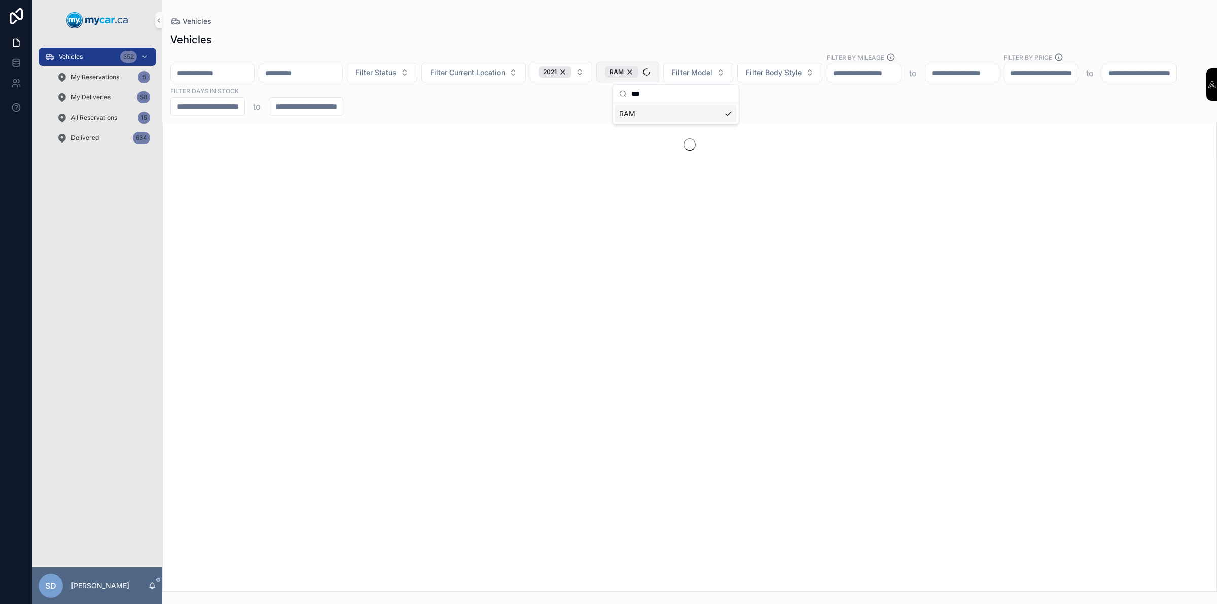
click at [635, 114] on div "RAM" at bounding box center [676, 113] width 122 height 16
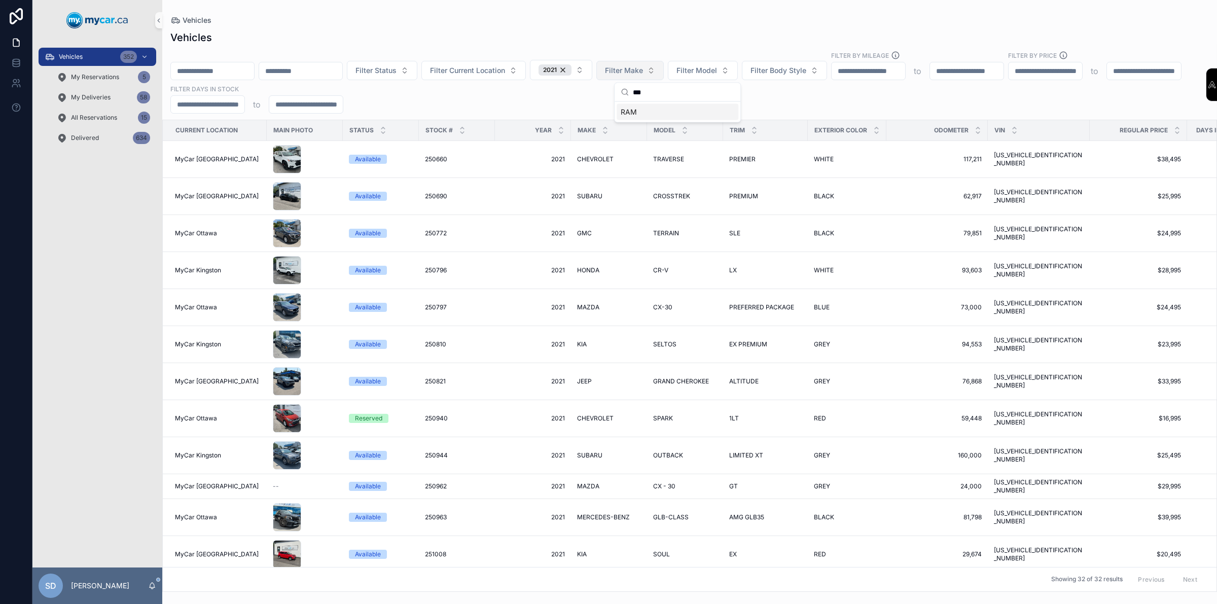
click at [634, 113] on span "RAM" at bounding box center [629, 112] width 16 height 10
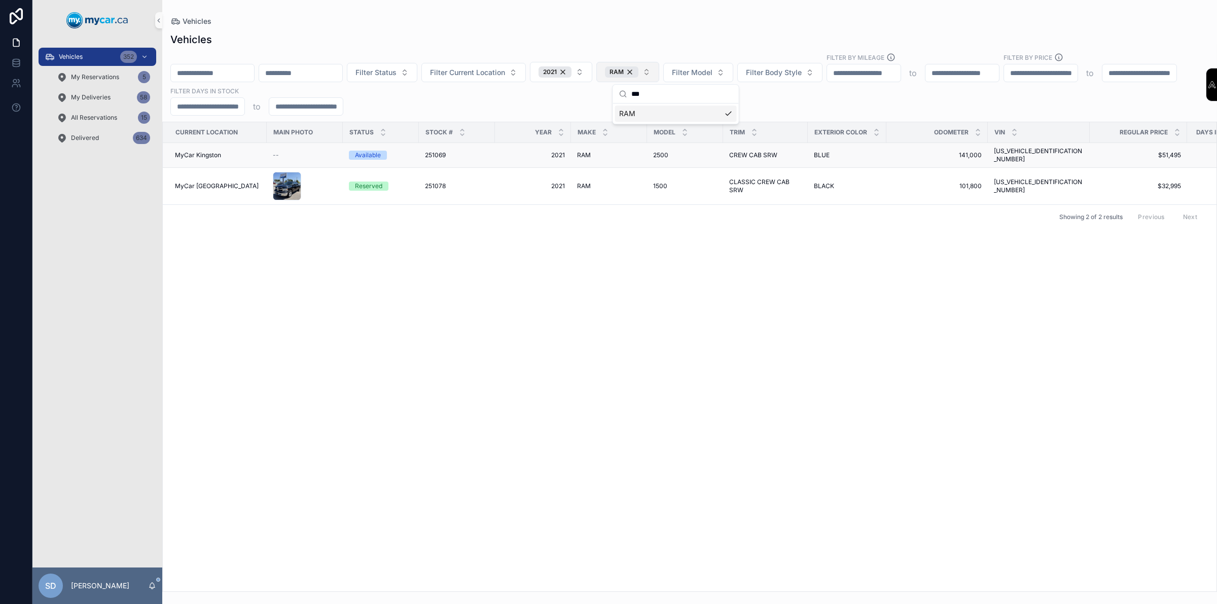
click at [378, 155] on div "Available" at bounding box center [368, 155] width 26 height 9
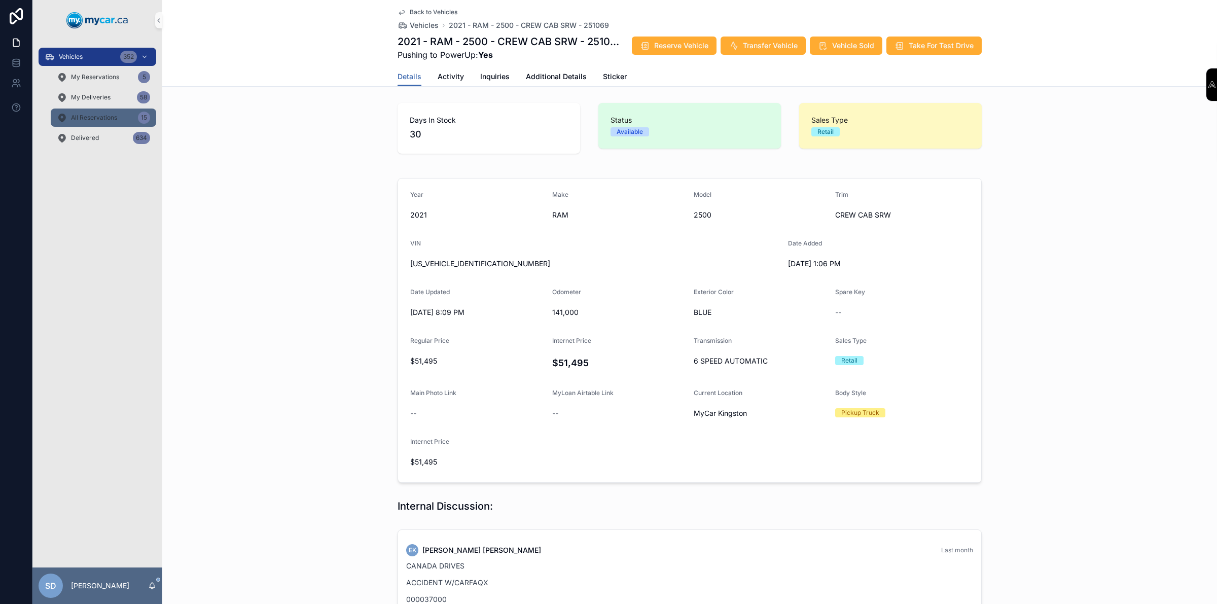
click at [106, 111] on div "All Reservations 15" at bounding box center [103, 118] width 93 height 16
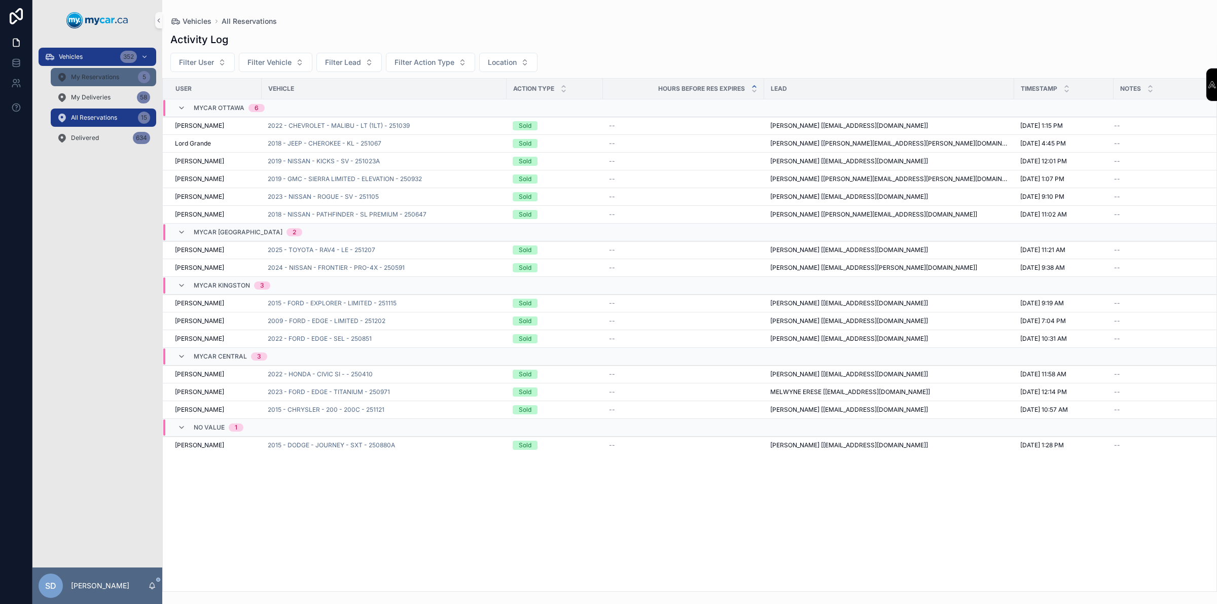
click at [110, 76] on span "My Reservations" at bounding box center [95, 77] width 48 height 8
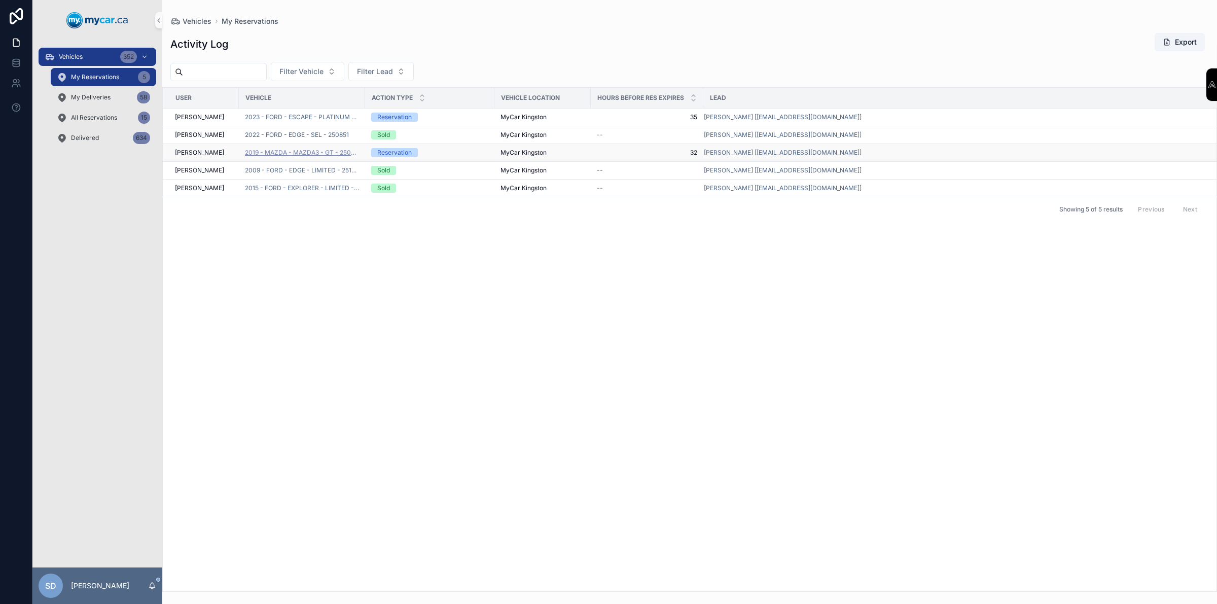
click at [336, 151] on span "2019 - MAZDA - MAZDA3 - GT - 250778" at bounding box center [302, 153] width 114 height 8
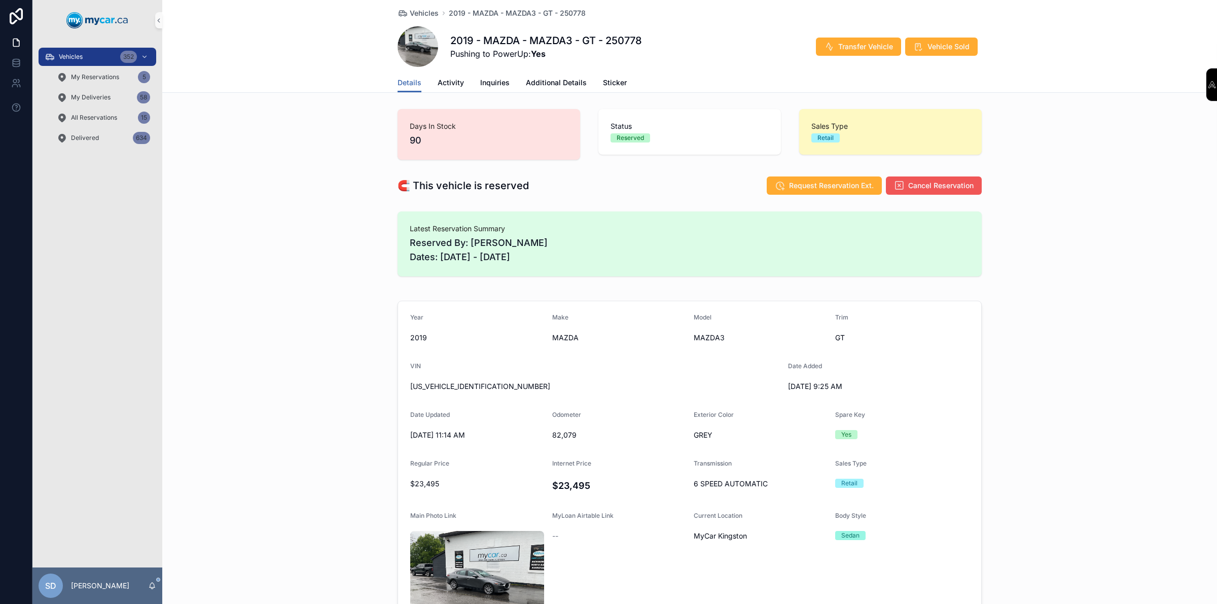
click at [923, 191] on button "Cancel Reservation" at bounding box center [934, 185] width 96 height 18
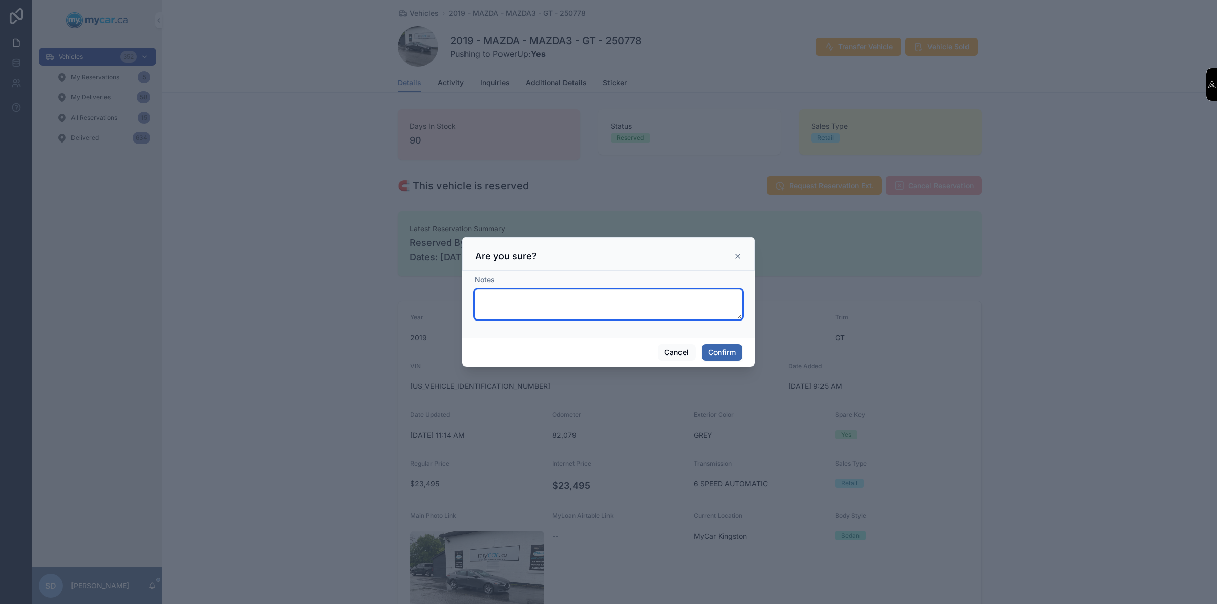
click at [574, 304] on textarea at bounding box center [609, 304] width 268 height 30
type textarea "**********"
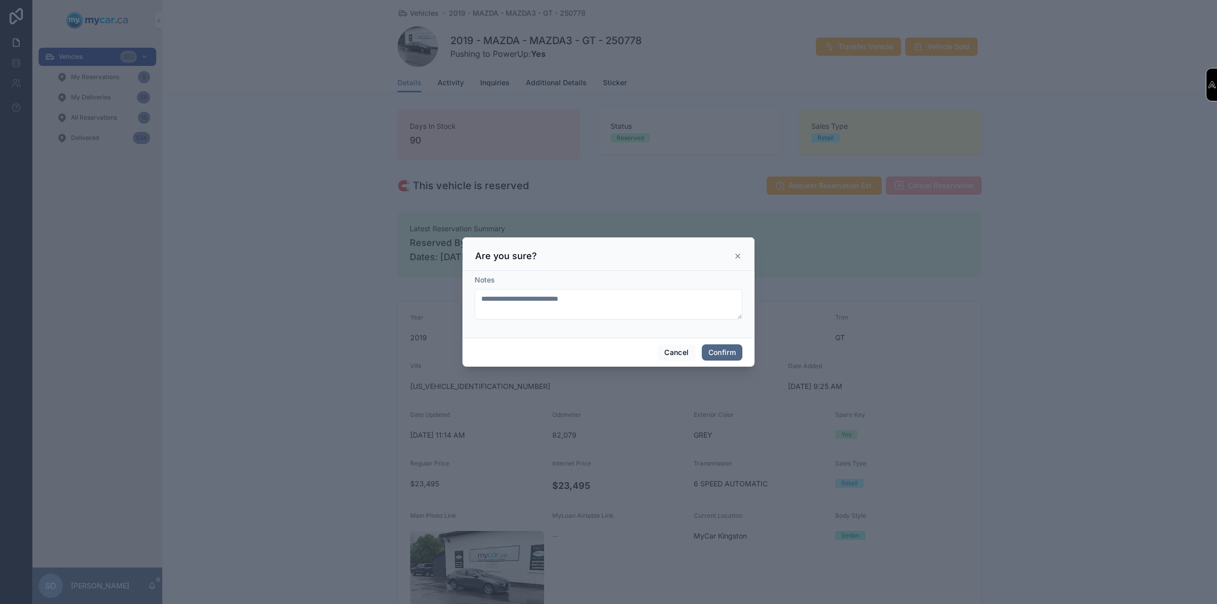
click at [717, 345] on button "Confirm" at bounding box center [722, 352] width 41 height 16
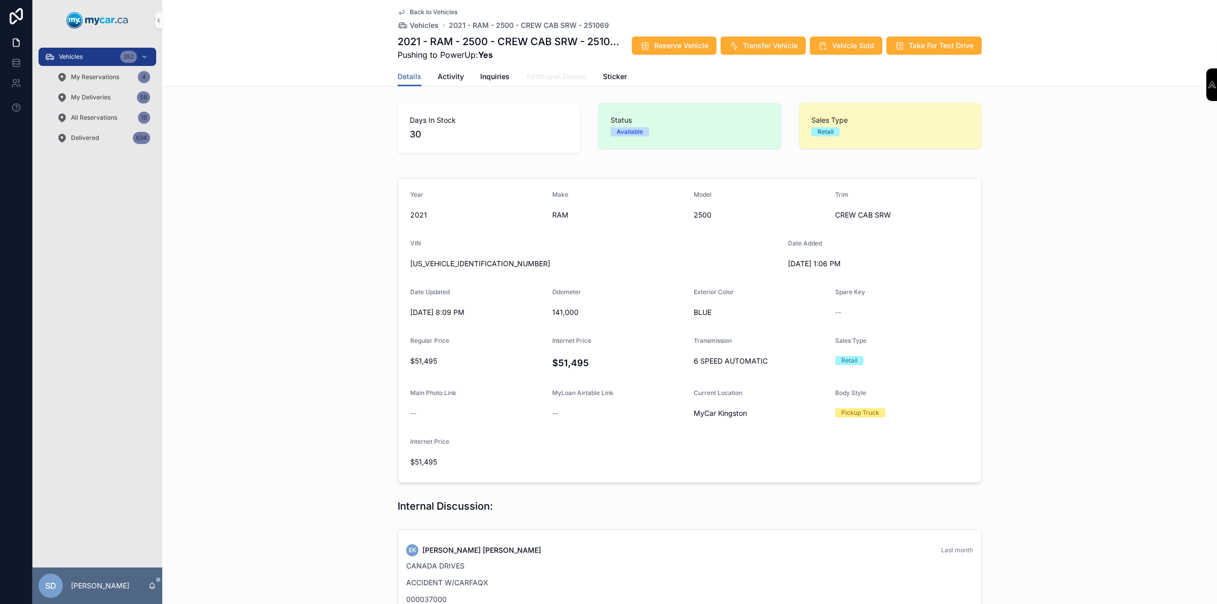
click at [567, 82] on span "Additional Details" at bounding box center [556, 76] width 61 height 10
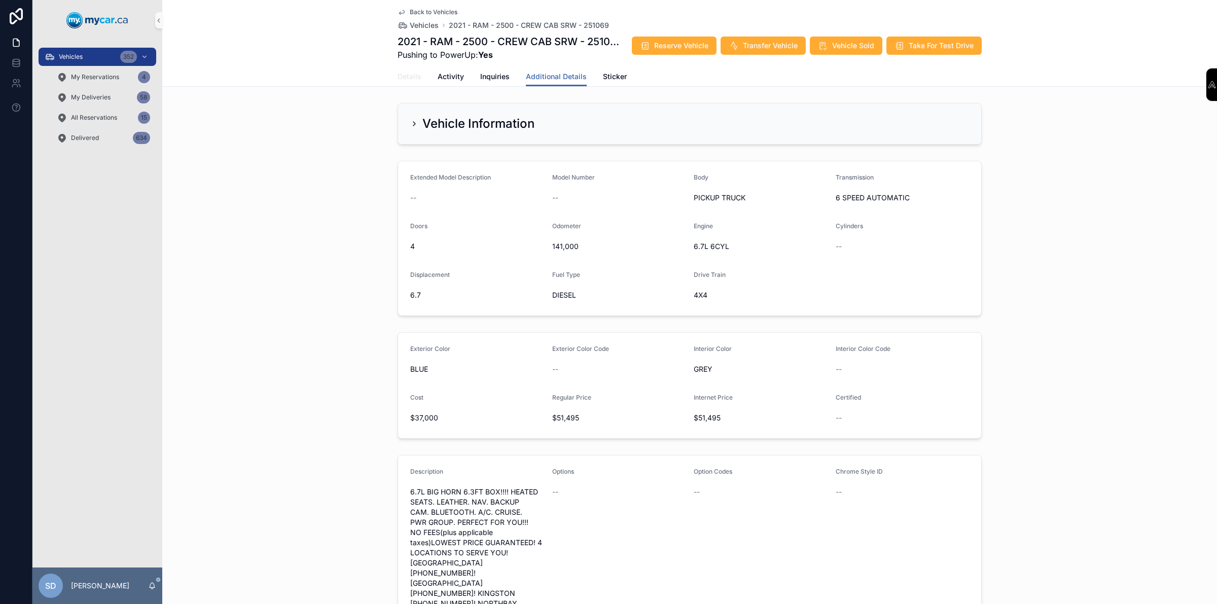
click at [412, 82] on span "Details" at bounding box center [409, 76] width 24 height 10
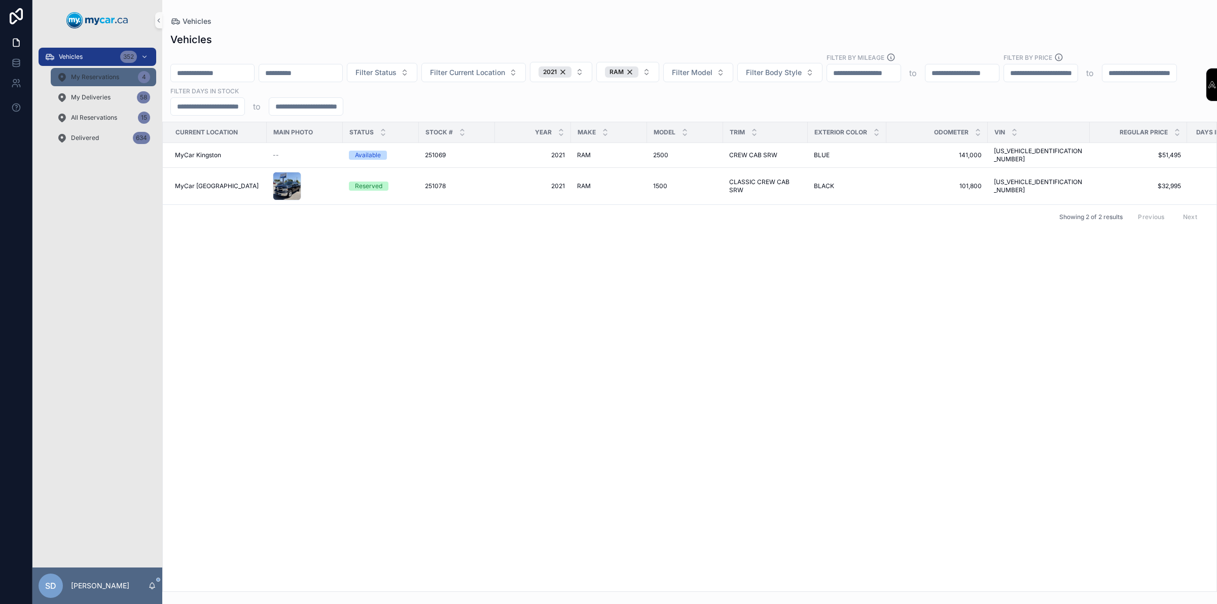
click at [115, 74] on span "My Reservations" at bounding box center [95, 77] width 48 height 8
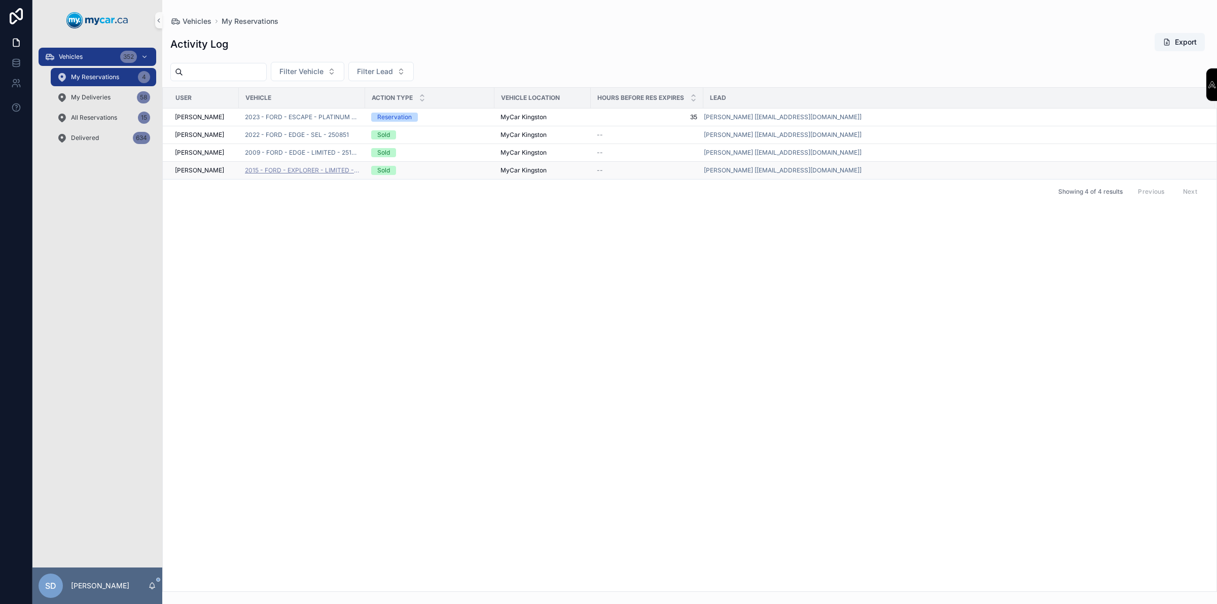
click at [341, 174] on span "2015 - FORD - EXPLORER - LIMITED - 251115" at bounding box center [302, 170] width 114 height 8
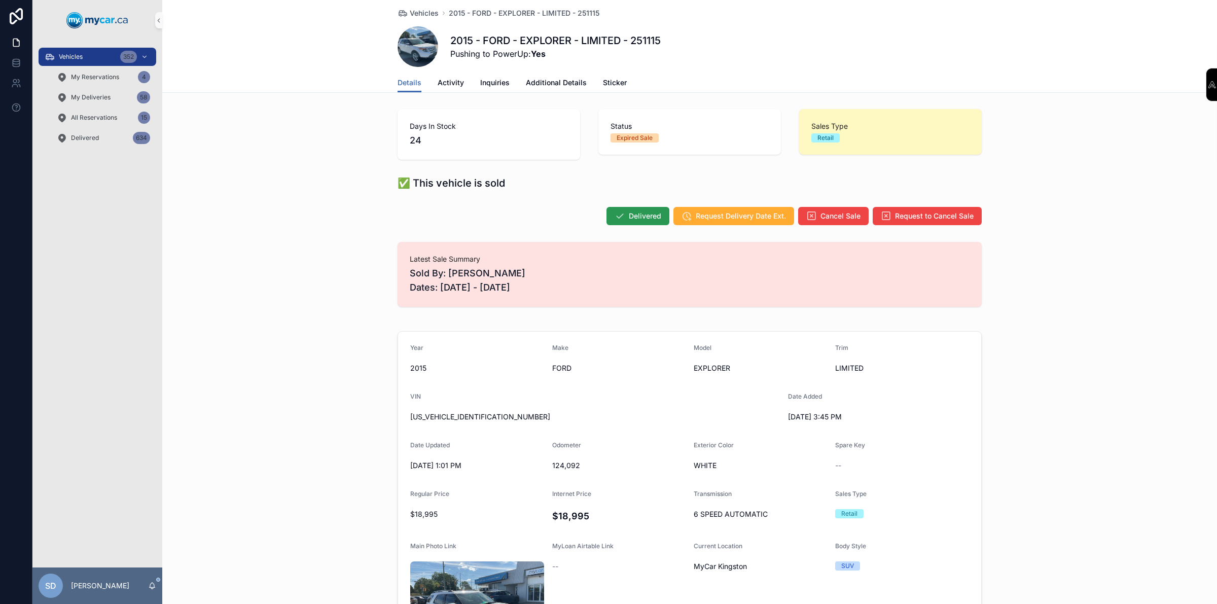
click at [651, 215] on span "Delivered" at bounding box center [645, 216] width 32 height 10
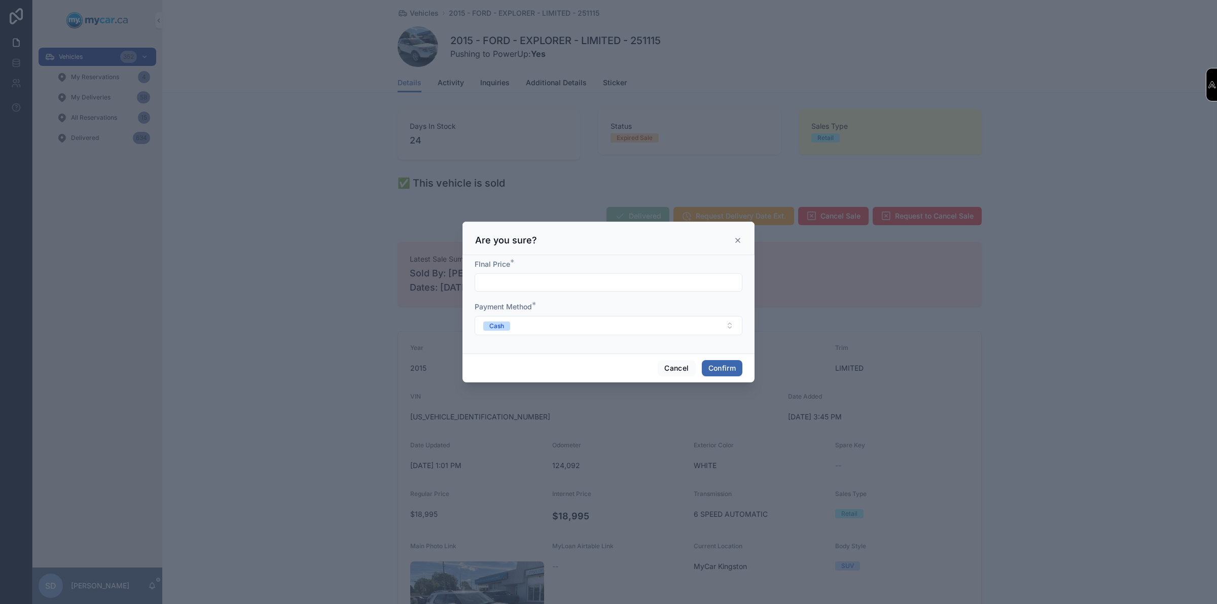
click at [523, 287] on input "text" at bounding box center [608, 282] width 267 height 14
type input "**********"
click at [718, 363] on button "Confirm" at bounding box center [722, 368] width 41 height 16
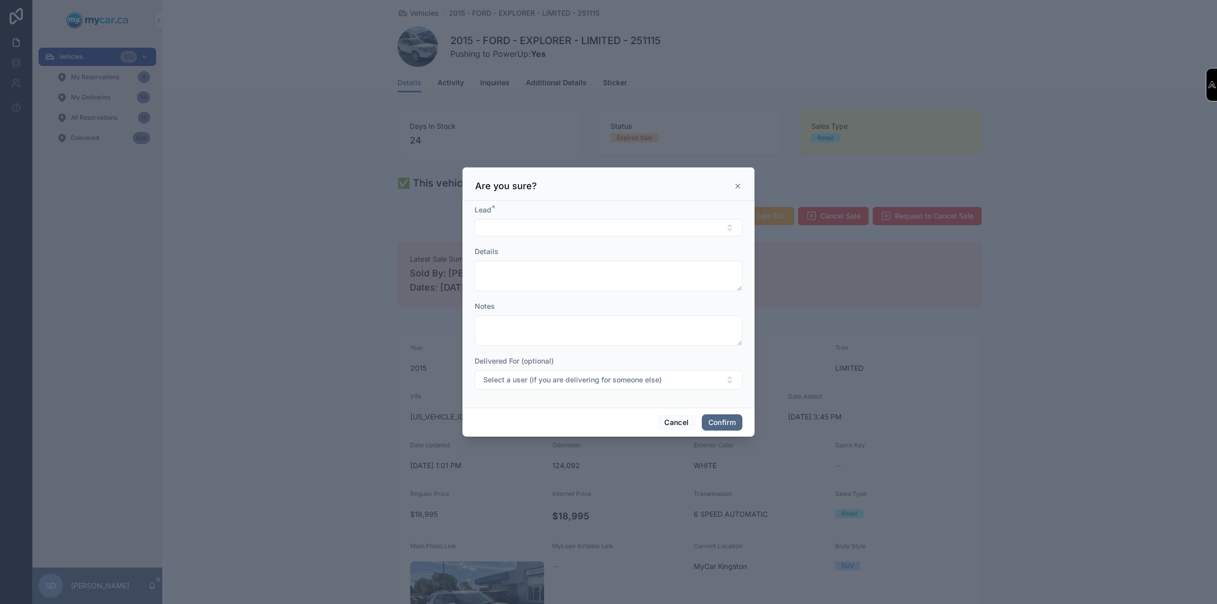
click at [722, 422] on button "Confirm" at bounding box center [722, 422] width 41 height 16
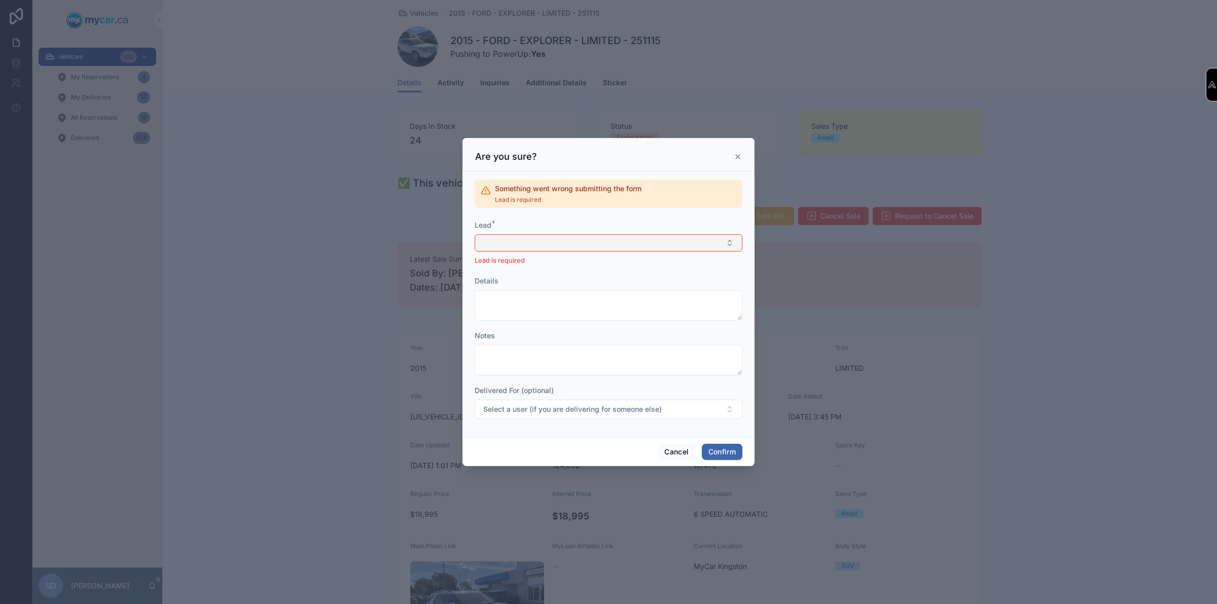
click at [568, 241] on button "Select Button" at bounding box center [609, 242] width 268 height 17
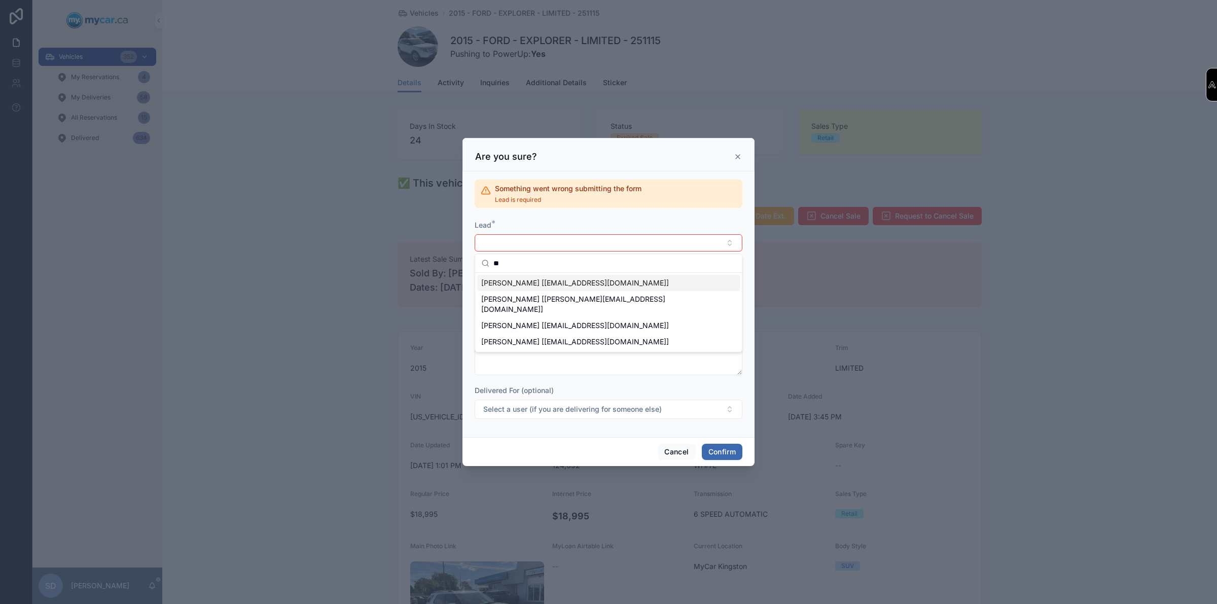
type input "*"
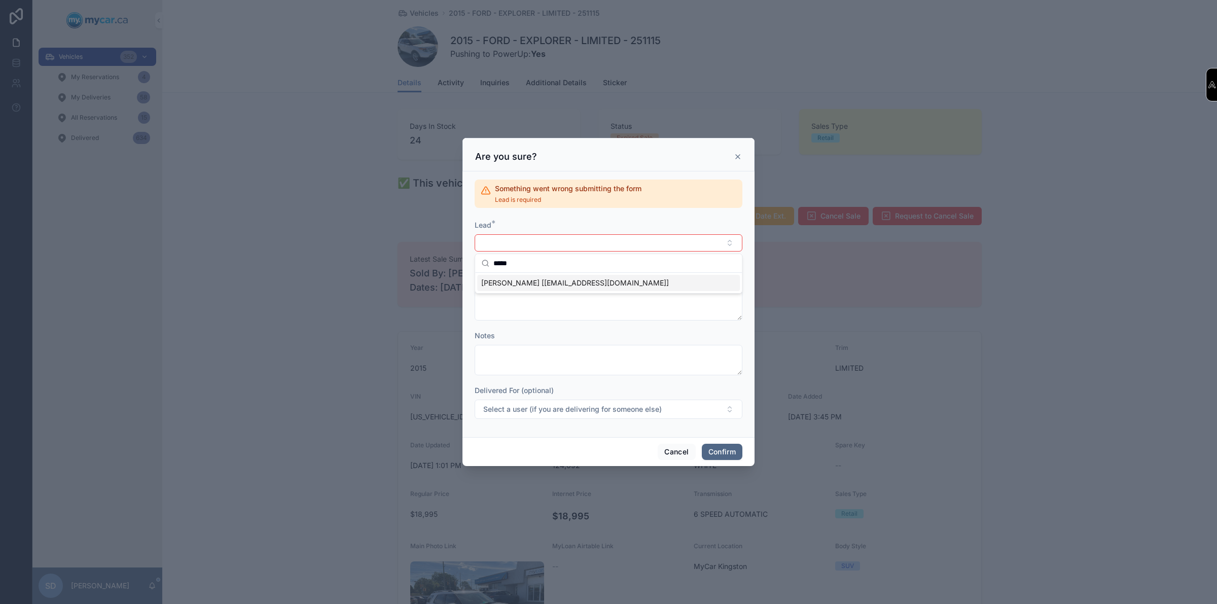
type input "*****"
click at [726, 454] on button "Confirm" at bounding box center [722, 452] width 41 height 16
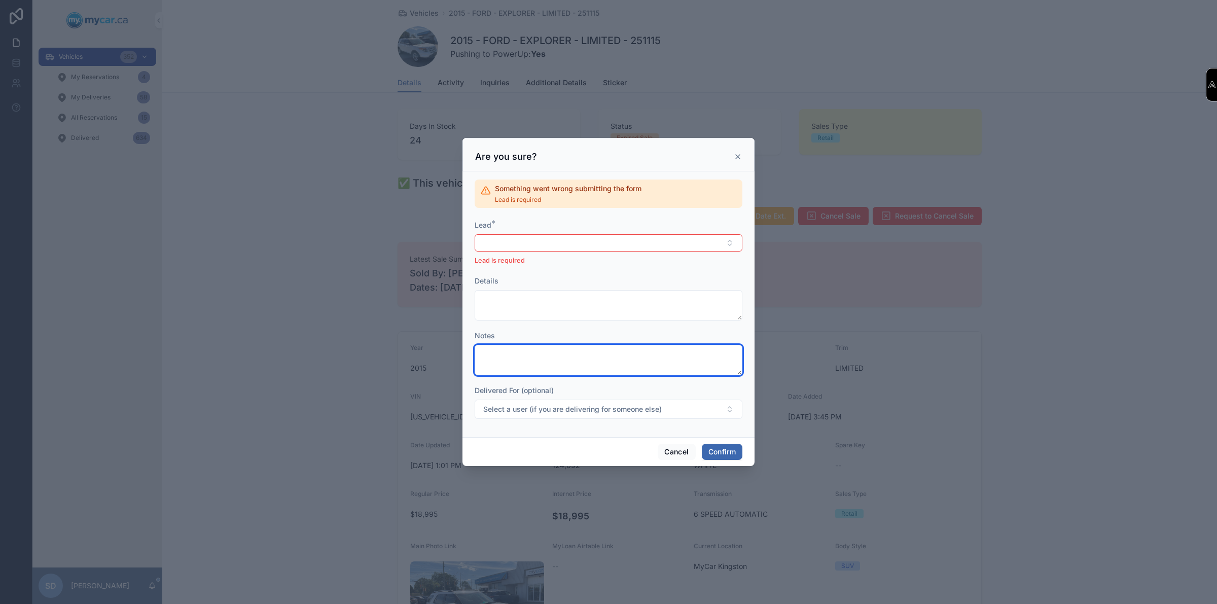
click at [559, 350] on textarea at bounding box center [609, 360] width 268 height 30
type textarea "**********"
click at [516, 241] on button "Select Button" at bounding box center [609, 242] width 268 height 17
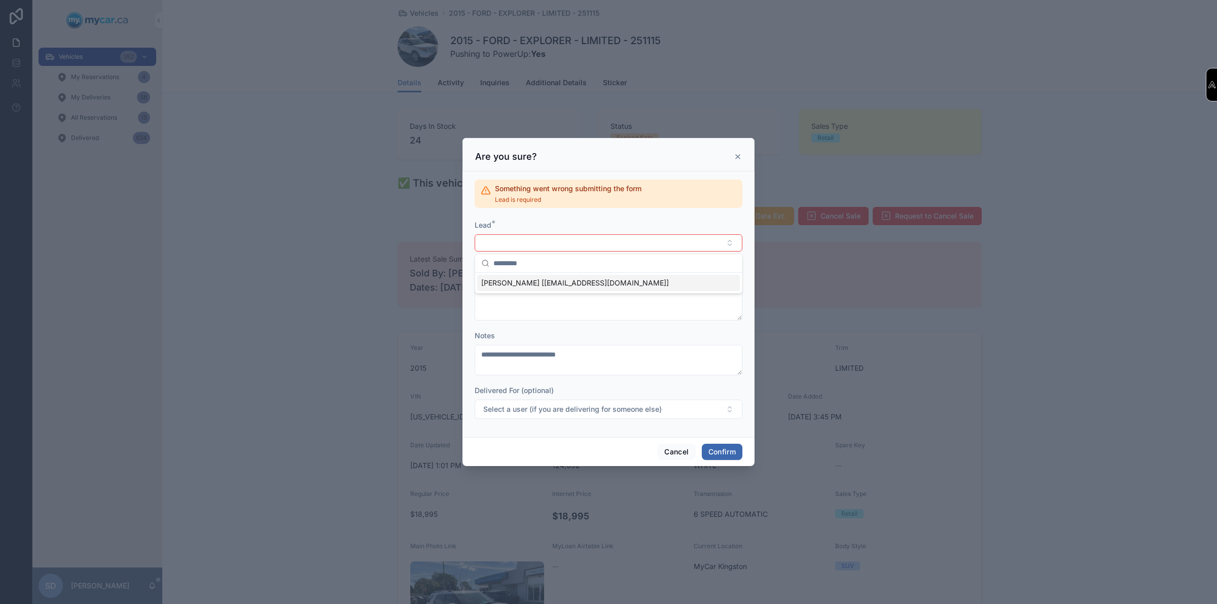
click at [521, 285] on span "BERNIE ROBOR [NOEMAIL@NOEMAIL.COM]" at bounding box center [575, 283] width 188 height 10
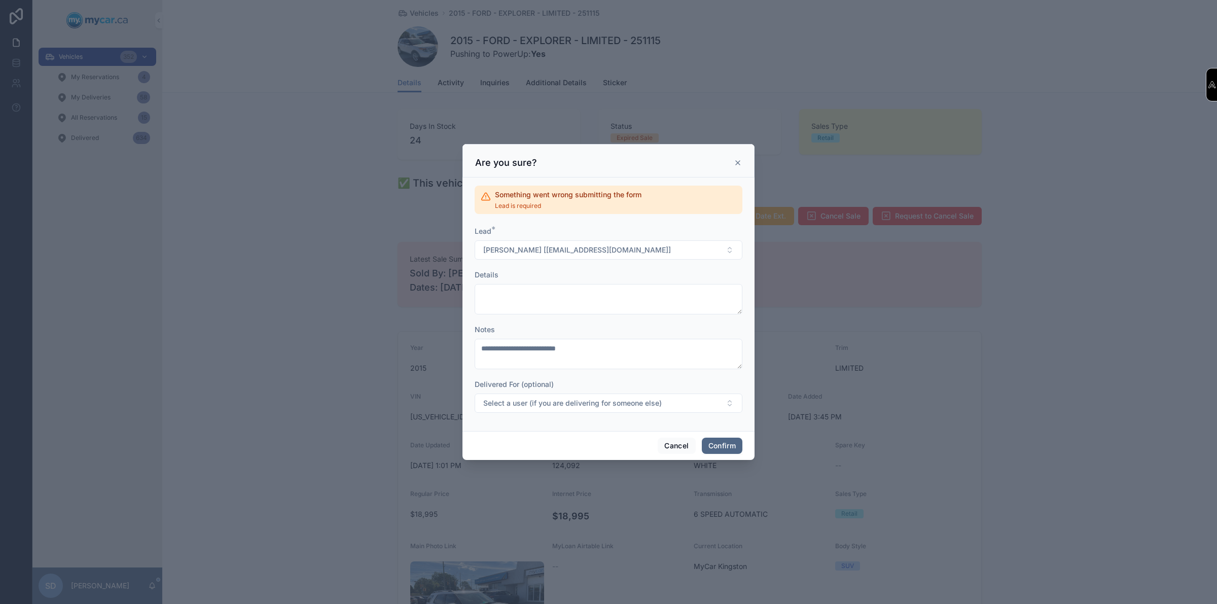
click at [720, 449] on button "Confirm" at bounding box center [722, 446] width 41 height 16
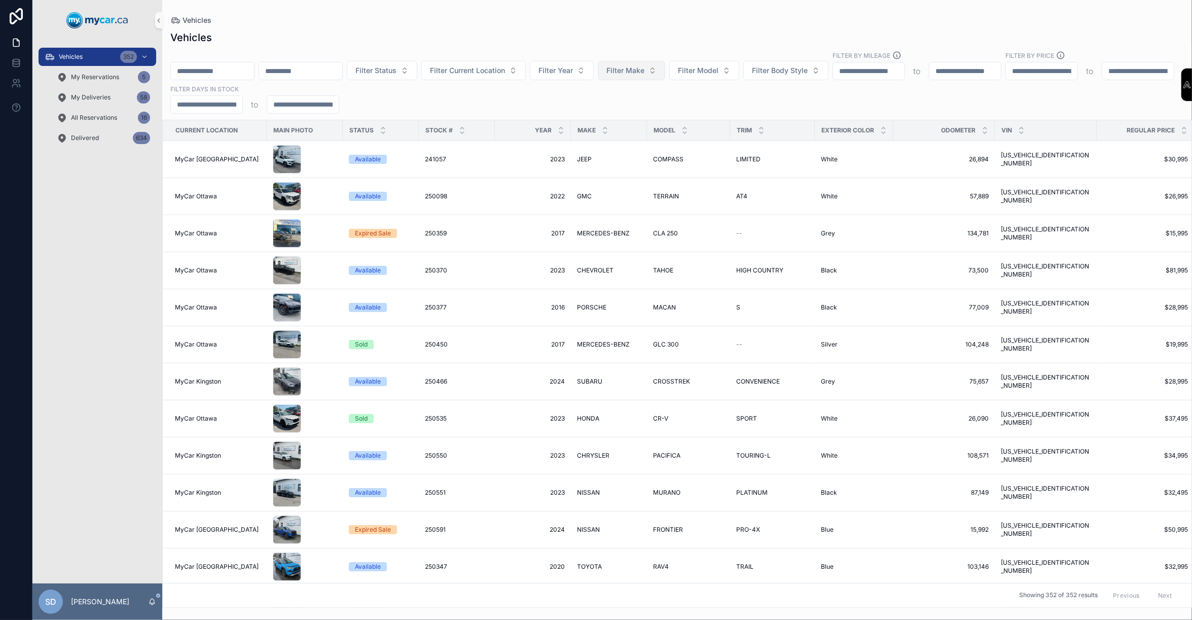
click at [665, 77] on button "Filter Make" at bounding box center [631, 70] width 67 height 19
type input "****"
click at [645, 115] on div "FORD" at bounding box center [679, 112] width 122 height 16
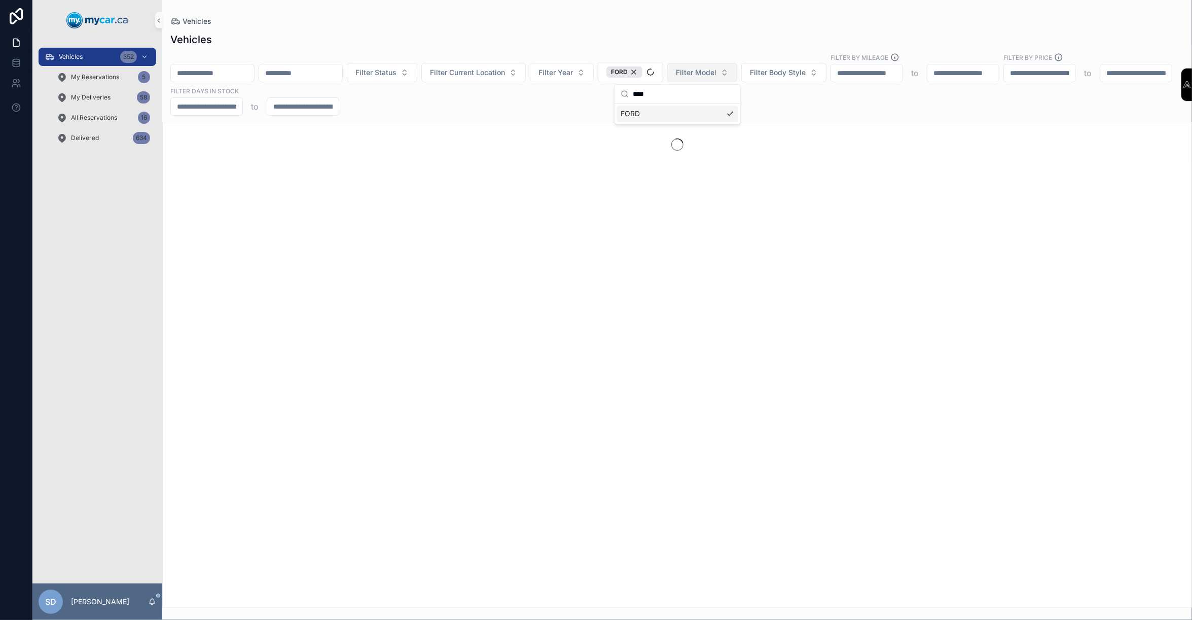
click at [737, 75] on button "Filter Model" at bounding box center [702, 72] width 70 height 19
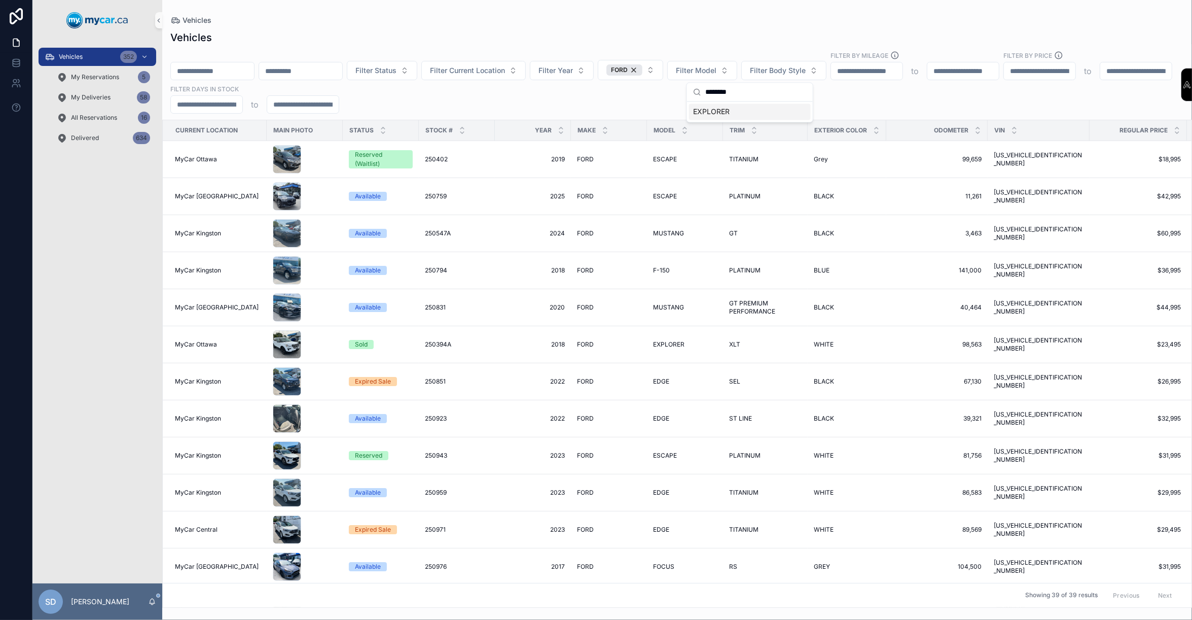
type input "********"
click at [714, 112] on span "EXPLORER" at bounding box center [711, 112] width 37 height 10
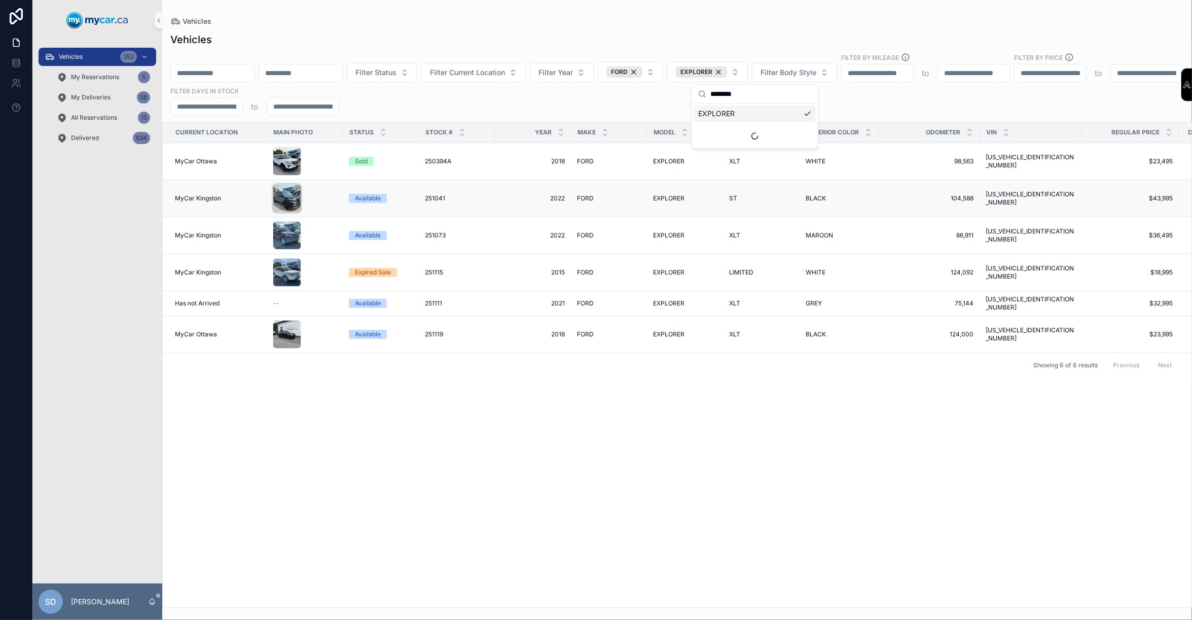
click at [280, 189] on div "scrollable content" at bounding box center [287, 198] width 28 height 28
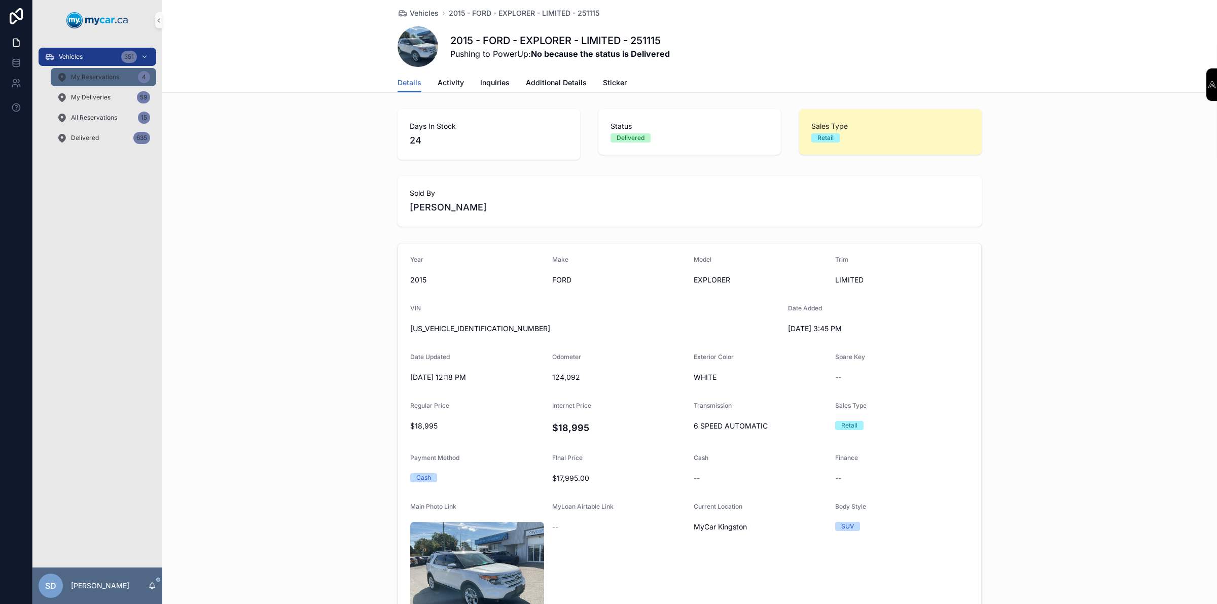
click at [95, 82] on div "My Reservations 4" at bounding box center [103, 77] width 93 height 16
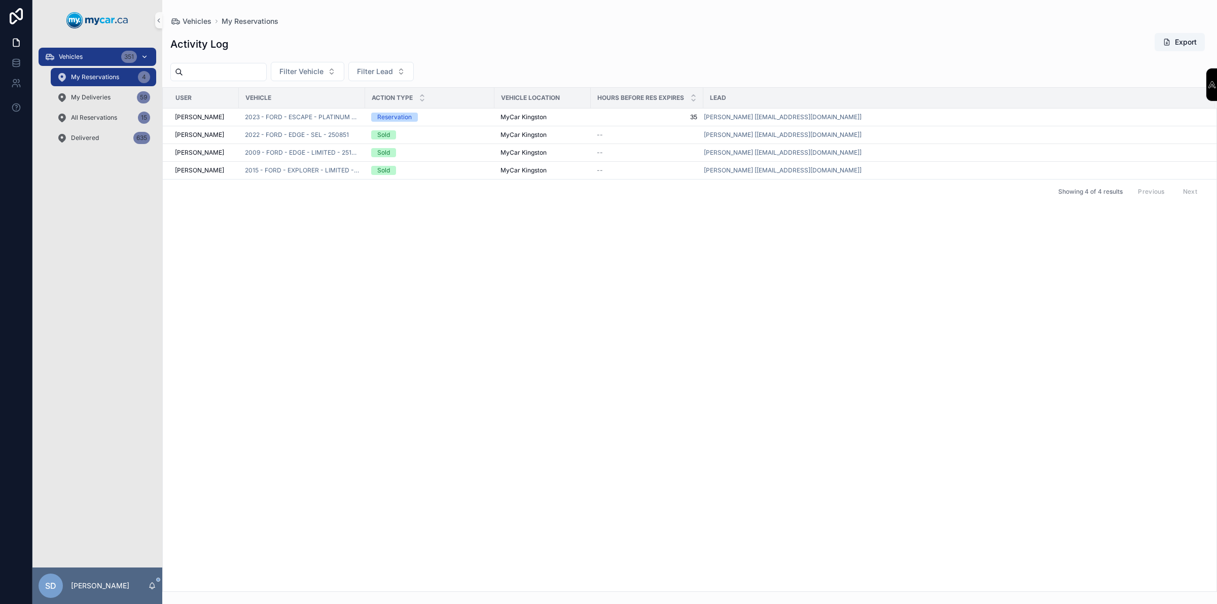
click at [89, 60] on div "Vehicles 351" at bounding box center [97, 57] width 105 height 16
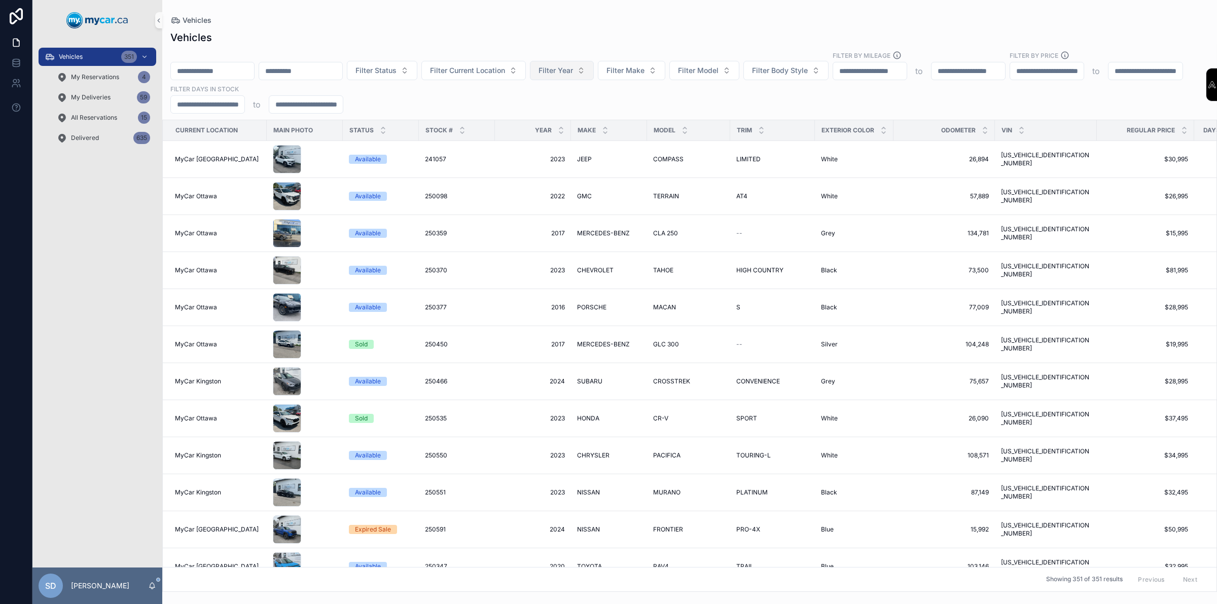
click at [573, 74] on span "Filter Year" at bounding box center [555, 70] width 34 height 10
click at [586, 227] on div "2019" at bounding box center [609, 225] width 122 height 16
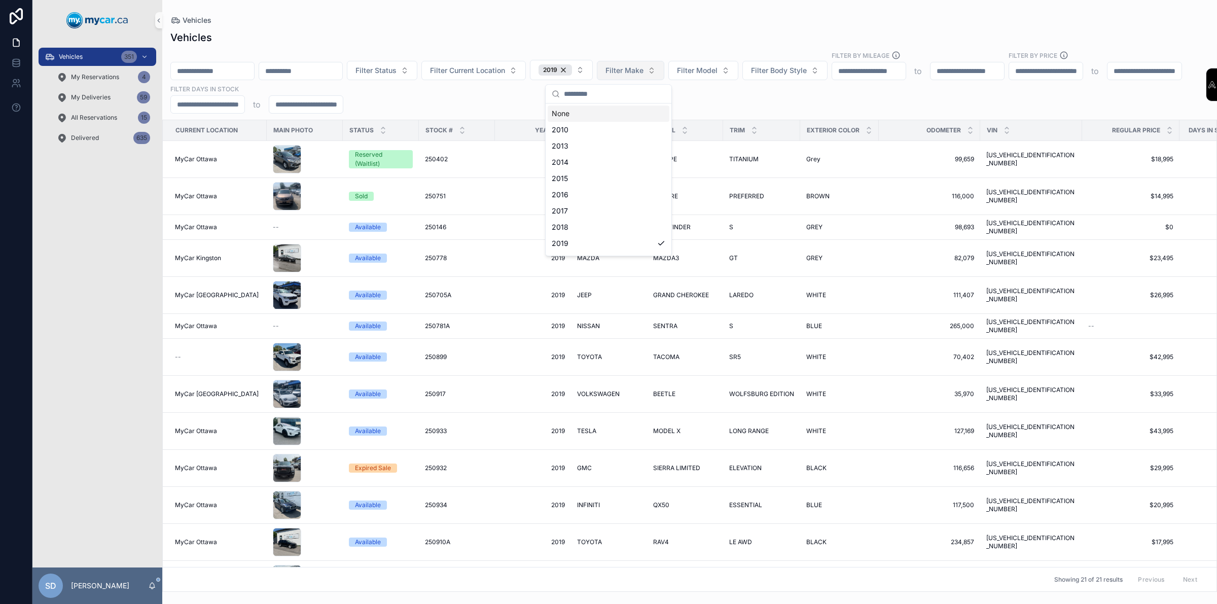
click at [664, 77] on button "Filter Make" at bounding box center [630, 70] width 67 height 19
type input "**"
click at [644, 112] on span "TOYOTA" at bounding box center [637, 112] width 30 height 10
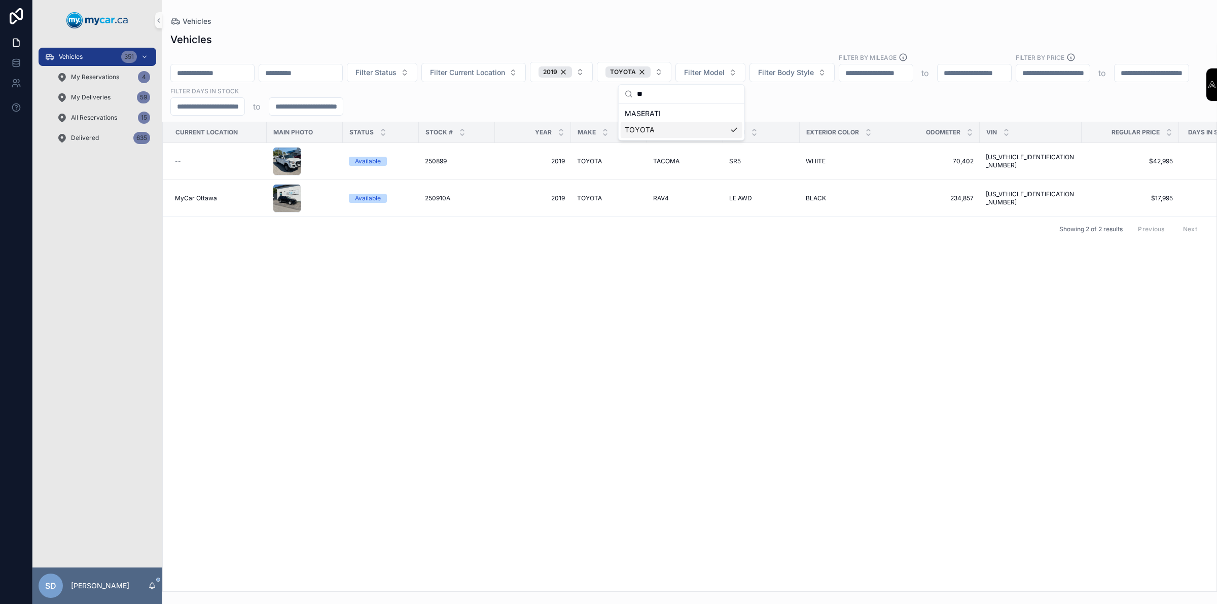
click at [649, 291] on div "Current Location Main Photo Status Stock # Year Make Model Trim Exterior Color …" at bounding box center [690, 356] width 1054 height 469
click at [105, 77] on span "My Reservations" at bounding box center [95, 77] width 48 height 8
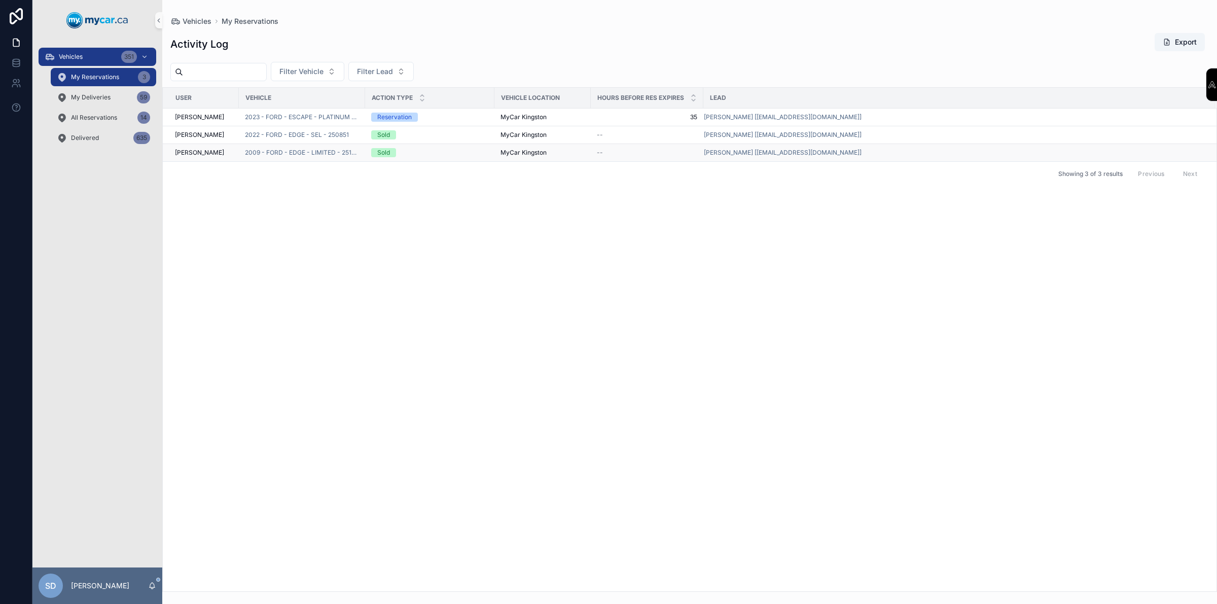
click at [456, 155] on div "Sold" at bounding box center [429, 152] width 117 height 9
click at [601, 155] on span "--" at bounding box center [600, 153] width 6 height 8
click at [597, 152] on span "--" at bounding box center [600, 153] width 6 height 8
drag, startPoint x: 475, startPoint y: 145, endPoint x: 498, endPoint y: 150, distance: 23.8
click at [475, 146] on td "Sold" at bounding box center [429, 153] width 129 height 18
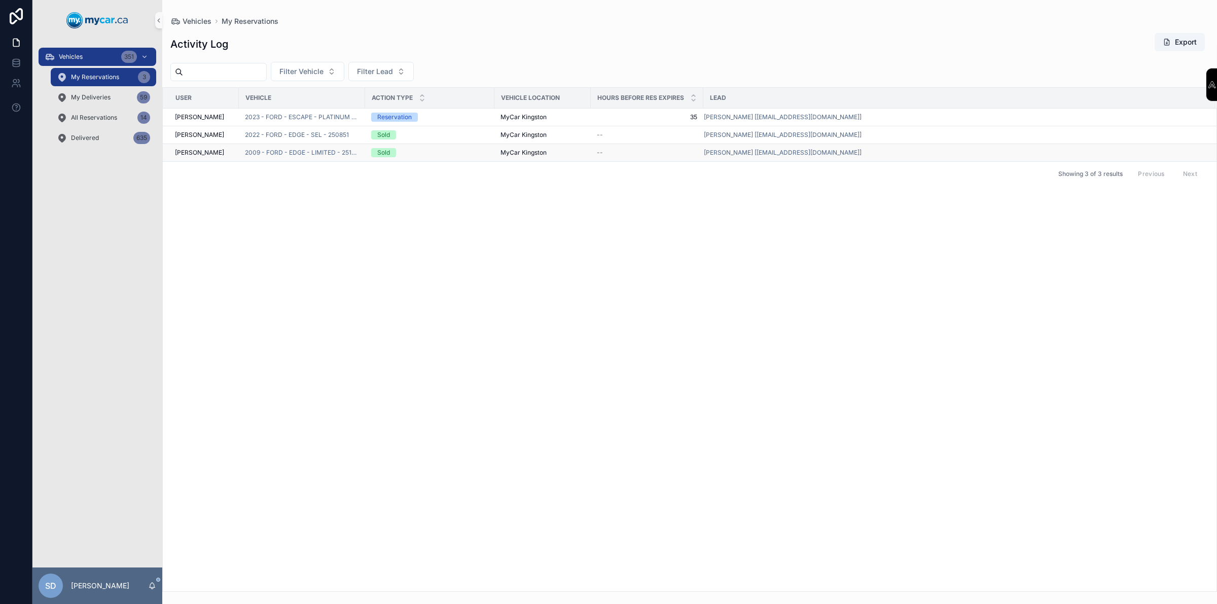
click at [654, 150] on div "--" at bounding box center [647, 153] width 100 height 8
click at [286, 150] on span "2009 - FORD - EDGE - LIMITED - 251202" at bounding box center [302, 153] width 114 height 8
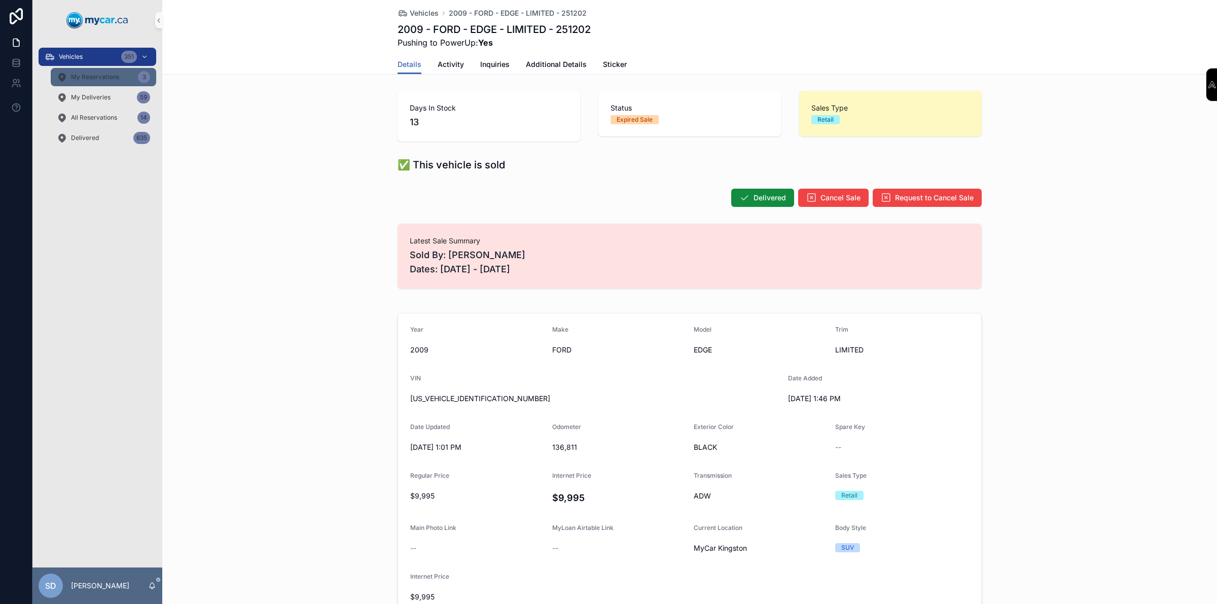
click at [112, 73] on span "My Reservations" at bounding box center [95, 77] width 48 height 8
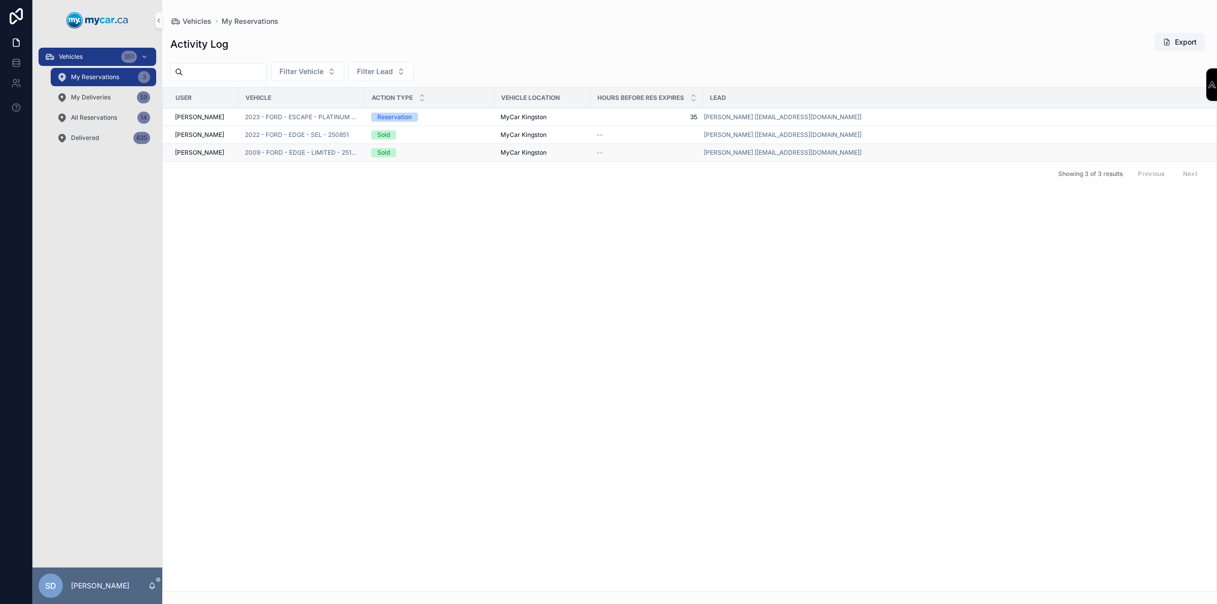
click at [459, 154] on div "Sold" at bounding box center [429, 152] width 117 height 9
click at [459, 153] on div "Sold" at bounding box center [429, 152] width 117 height 9
click at [658, 156] on div "--" at bounding box center [647, 153] width 100 height 8
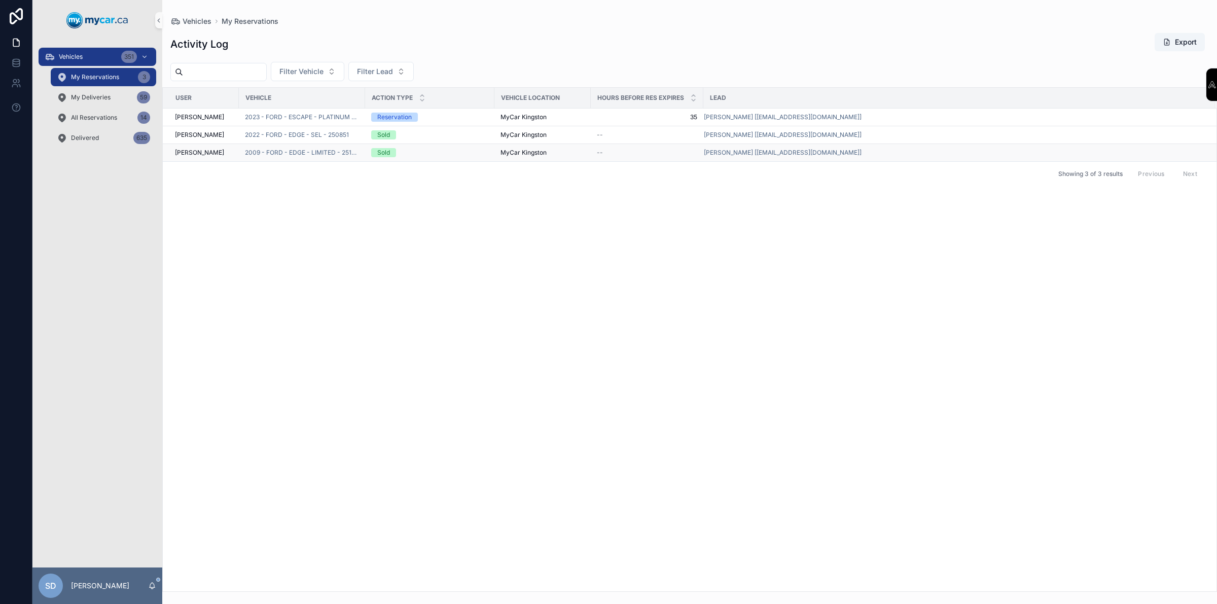
click at [658, 156] on div "--" at bounding box center [647, 153] width 100 height 8
click at [939, 152] on div "MARLA HOWARD-HOGAN [NOEMAIL@EMAIL.COM]" at bounding box center [953, 153] width 499 height 8
click at [100, 56] on div "Vehicles 351" at bounding box center [97, 57] width 105 height 16
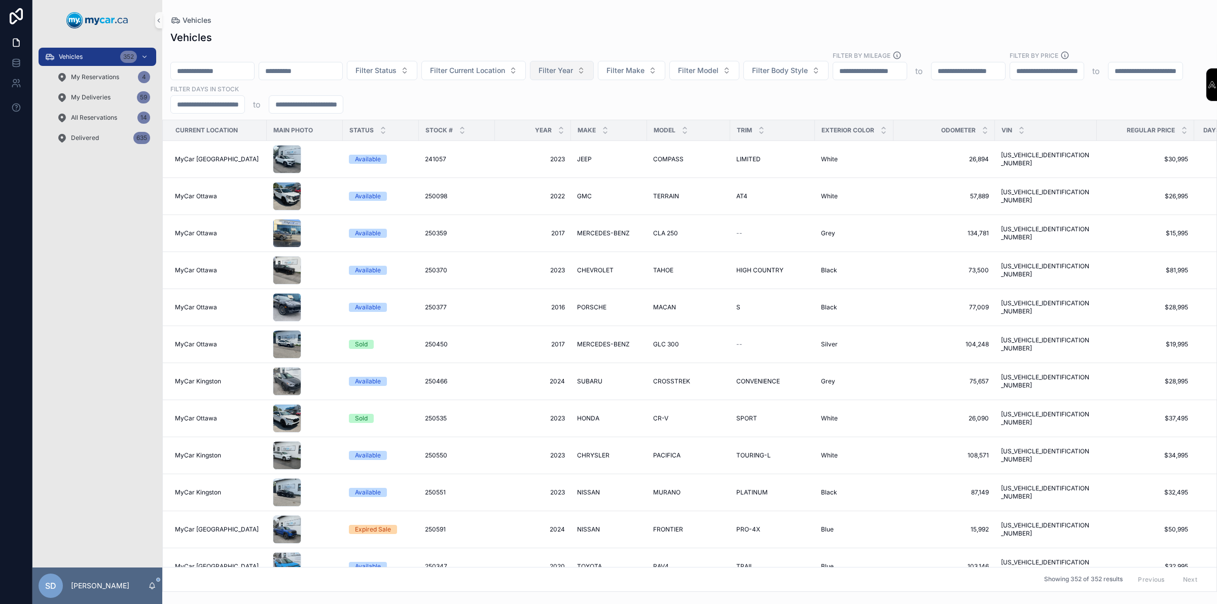
click at [594, 77] on button "Filter Year" at bounding box center [562, 70] width 64 height 19
click at [574, 241] on div "2020" at bounding box center [609, 242] width 122 height 16
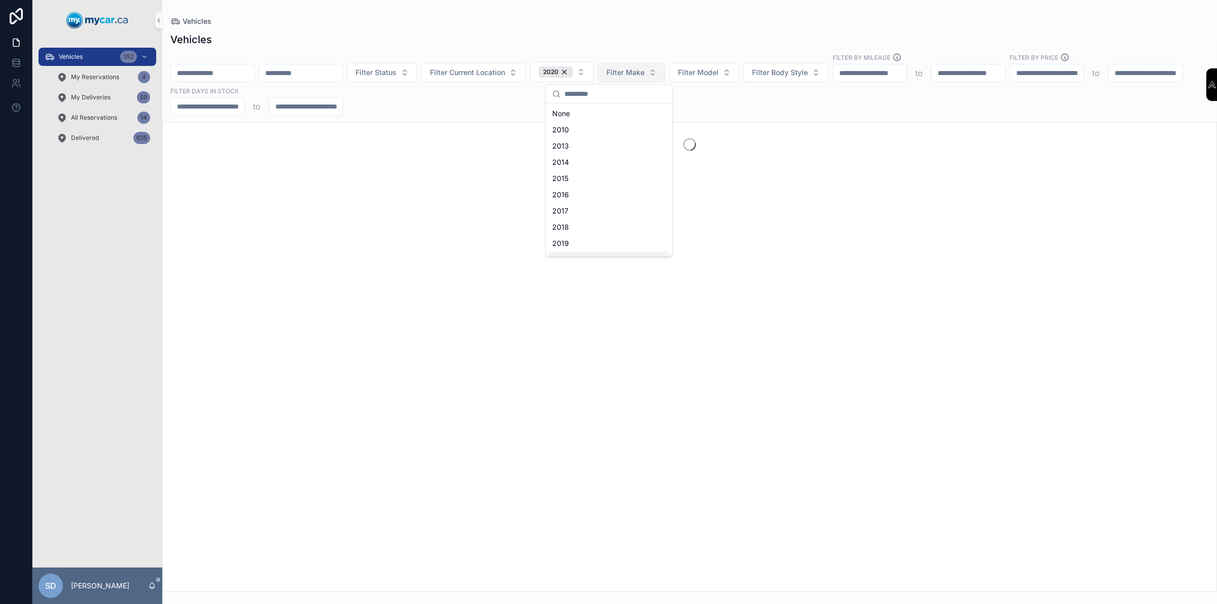
click at [644, 74] on span "Filter Make" at bounding box center [625, 72] width 38 height 10
click at [669, 97] on input "scrollable content" at bounding box center [685, 94] width 101 height 18
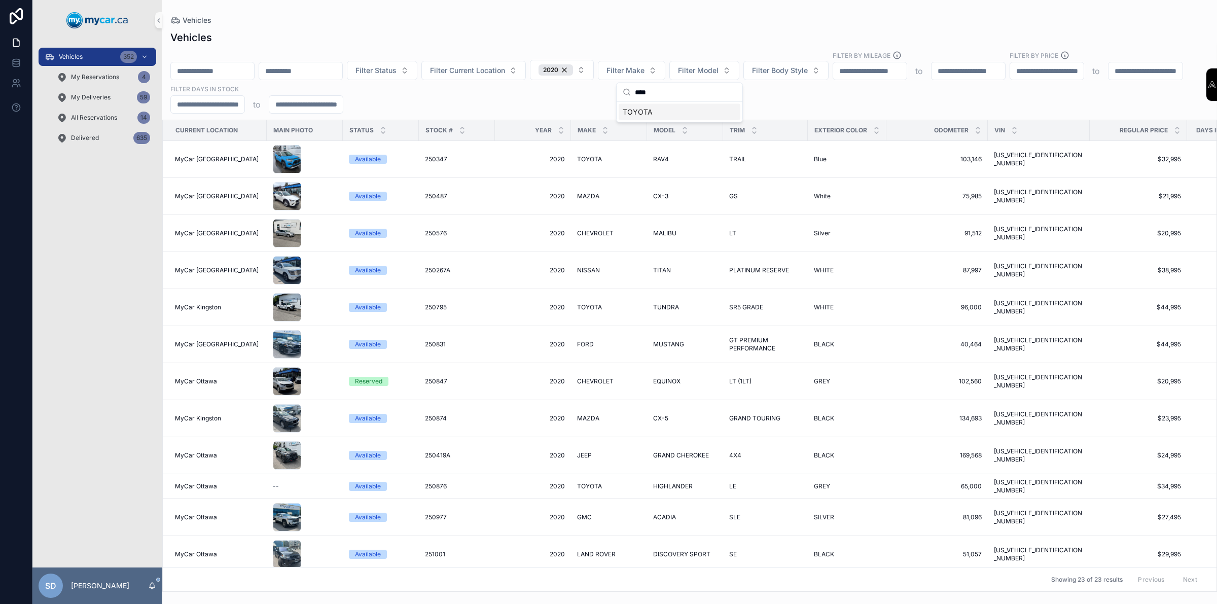
type input "****"
click at [631, 117] on span "TOYOTA" at bounding box center [638, 112] width 30 height 10
click at [573, 69] on div "2020" at bounding box center [555, 69] width 34 height 11
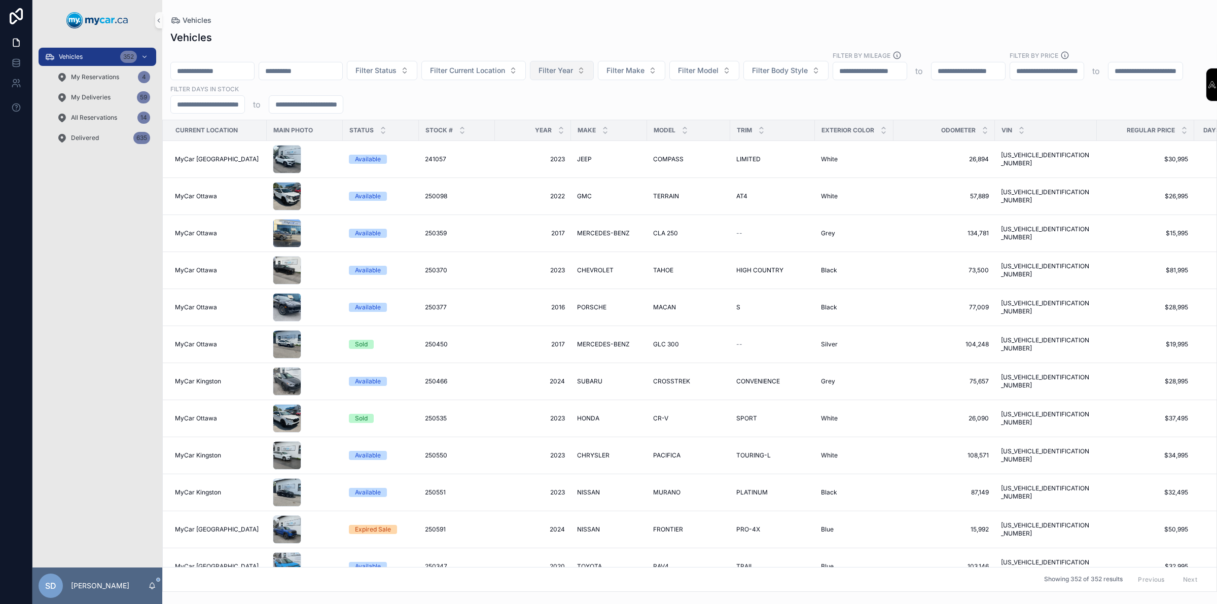
click at [573, 72] on span "Filter Year" at bounding box center [555, 70] width 34 height 10
click at [572, 209] on div "2018" at bounding box center [609, 209] width 122 height 16
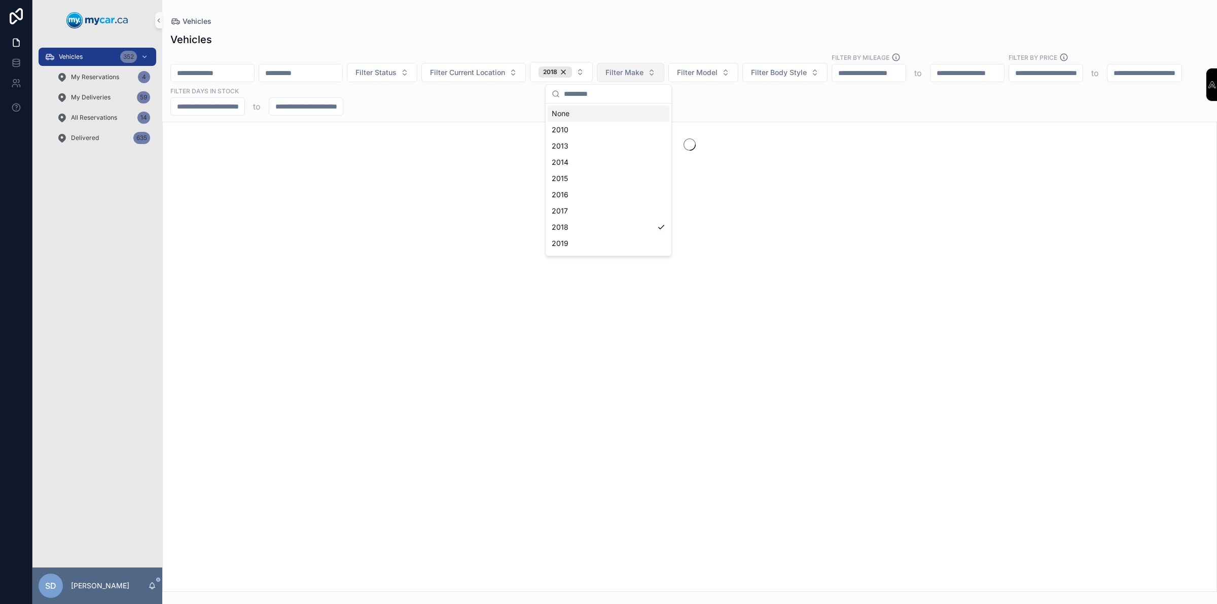
click at [643, 75] on span "Filter Make" at bounding box center [624, 72] width 38 height 10
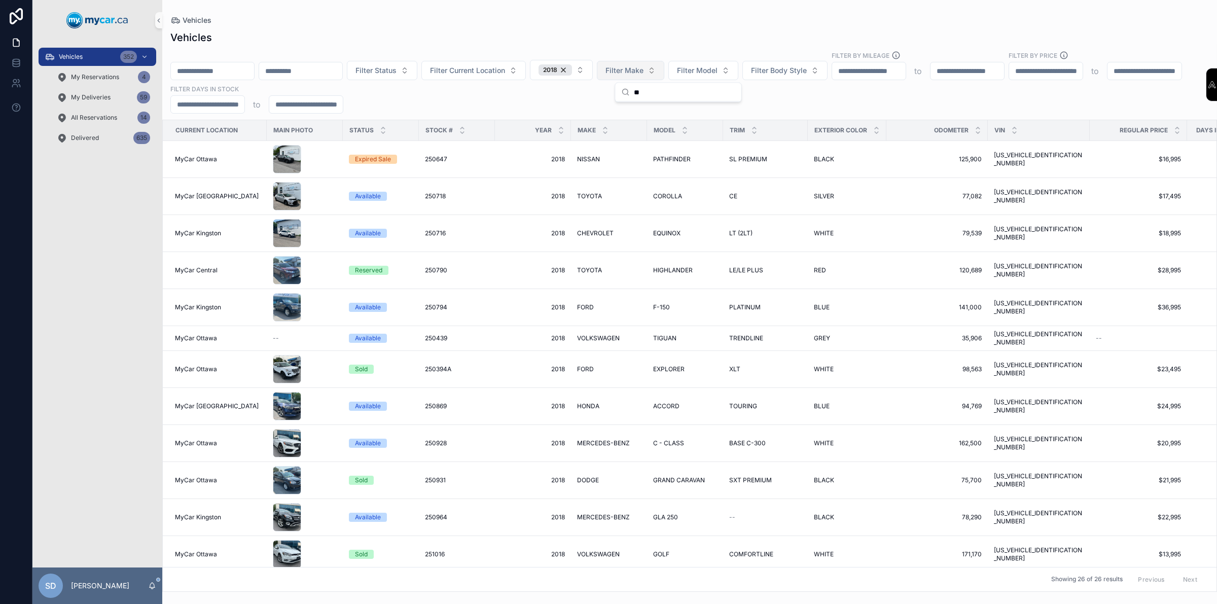
type input "*"
type input "****"
click at [672, 115] on div "FORD" at bounding box center [679, 112] width 122 height 16
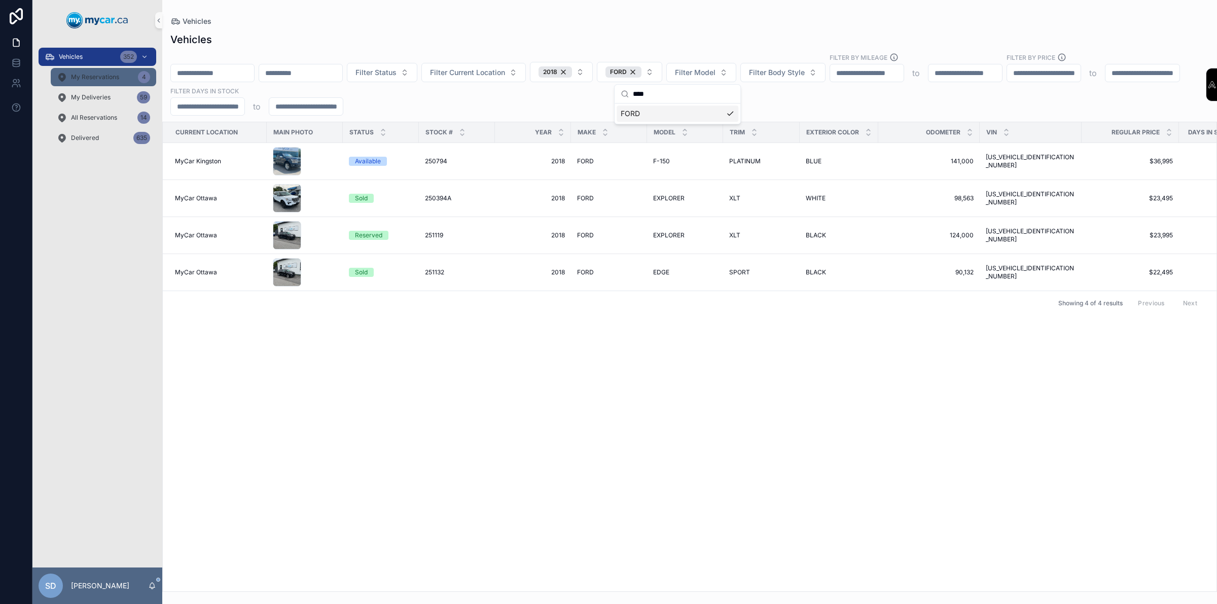
click at [112, 74] on span "My Reservations" at bounding box center [95, 77] width 48 height 8
